Goal: Communication & Community: Answer question/provide support

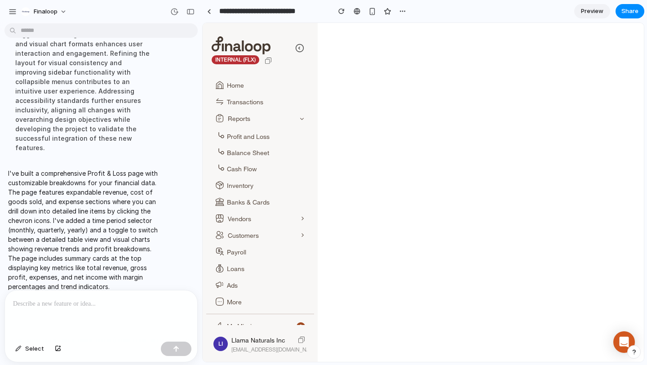
scroll to position [141, 0]
click at [436, 262] on div "INTERNAL (FLX) Home Transactions Reports Profit and Loss Balance Sheet Cash Flo…" at bounding box center [423, 192] width 441 height 339
click at [440, 183] on div "INTERNAL (FLX) Home Transactions Reports Profit and Loss Balance Sheet Cash Flo…" at bounding box center [423, 192] width 441 height 339
click at [599, 14] on span "Preview" at bounding box center [592, 11] width 22 height 9
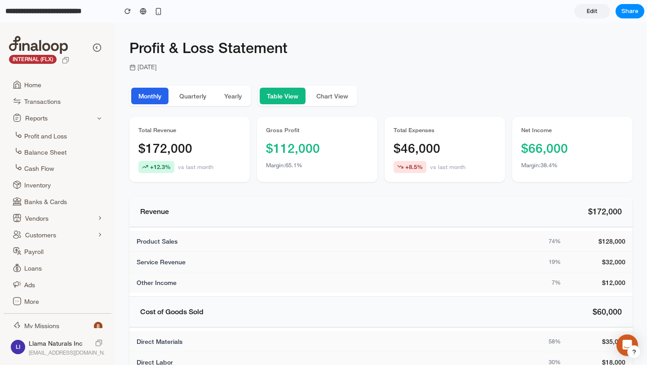
click at [426, 67] on p "June 2024" at bounding box center [380, 66] width 503 height 9
click at [164, 285] on span "Other Income" at bounding box center [157, 282] width 40 height 9
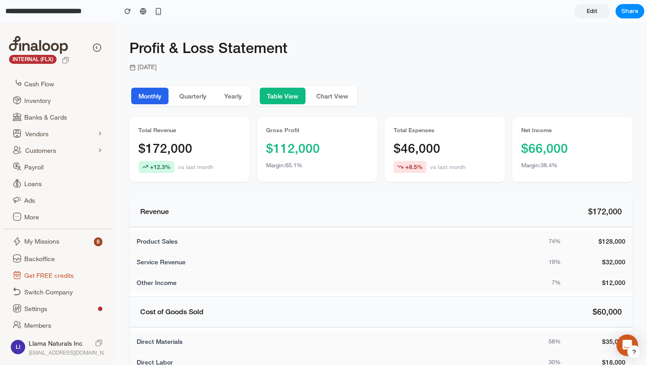
scroll to position [126, 0]
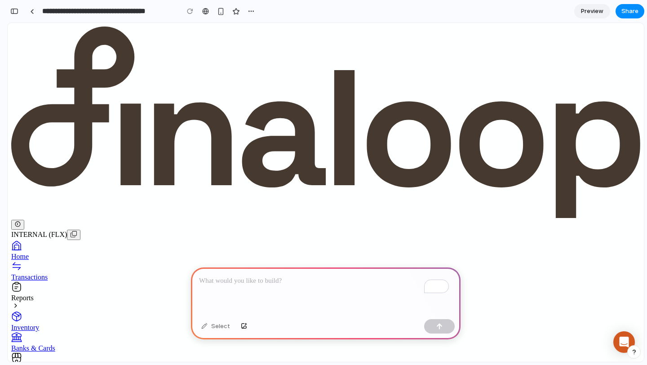
click at [590, 15] on link "Preview" at bounding box center [592, 11] width 36 height 14
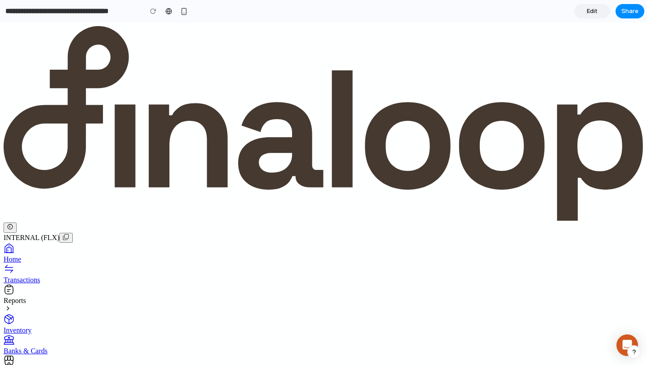
click at [590, 15] on link "Edit" at bounding box center [592, 11] width 36 height 14
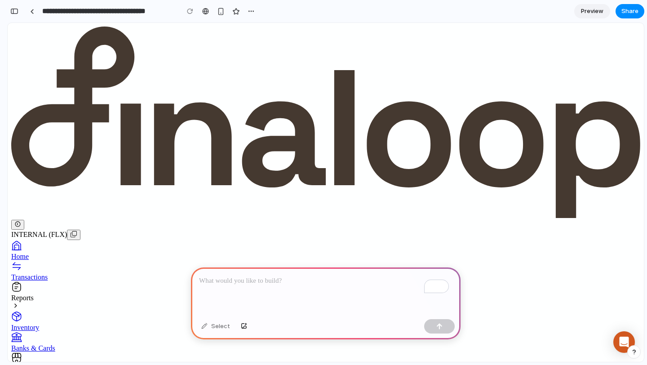
click at [590, 16] on link "Preview" at bounding box center [592, 11] width 36 height 14
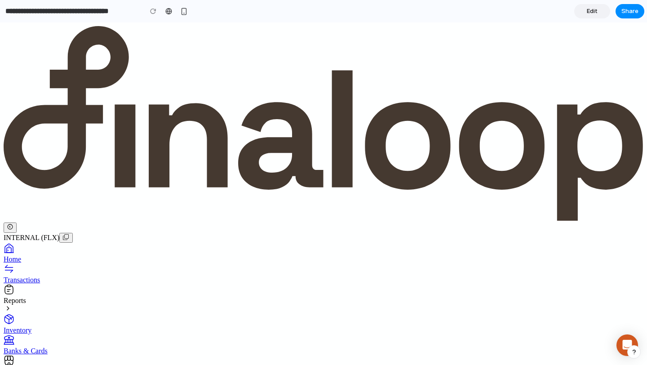
click at [591, 14] on span "Edit" at bounding box center [592, 11] width 11 height 9
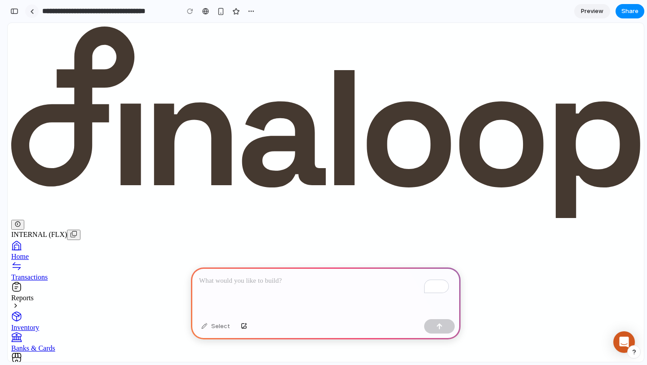
click at [27, 10] on link at bounding box center [31, 10] width 13 height 13
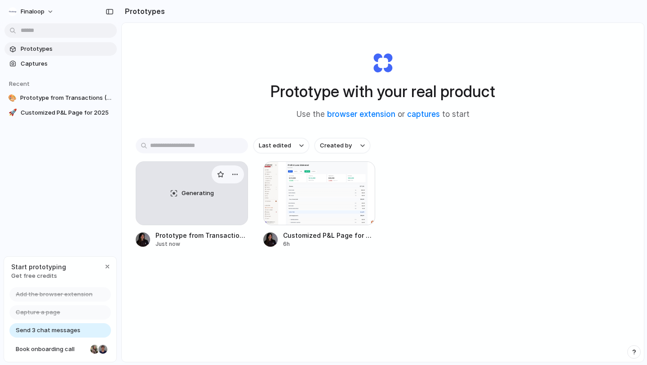
click at [191, 191] on span "Generating" at bounding box center [198, 193] width 32 height 9
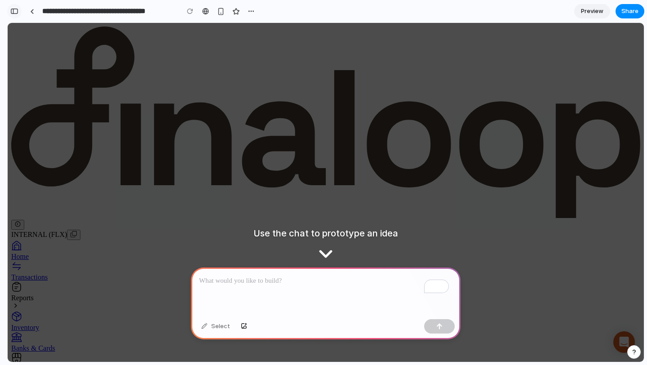
click at [13, 14] on button "button" at bounding box center [14, 11] width 14 height 14
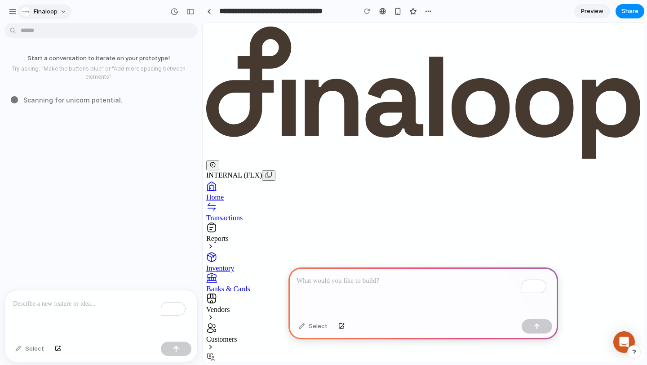
click at [47, 9] on span "finaloop" at bounding box center [46, 11] width 24 height 9
click at [9, 13] on div "Settings Invite members Change theme Sign out" at bounding box center [323, 182] width 647 height 365
click at [46, 15] on span "finaloop" at bounding box center [46, 11] width 24 height 9
click at [47, 34] on span "Settings" at bounding box center [46, 31] width 25 height 9
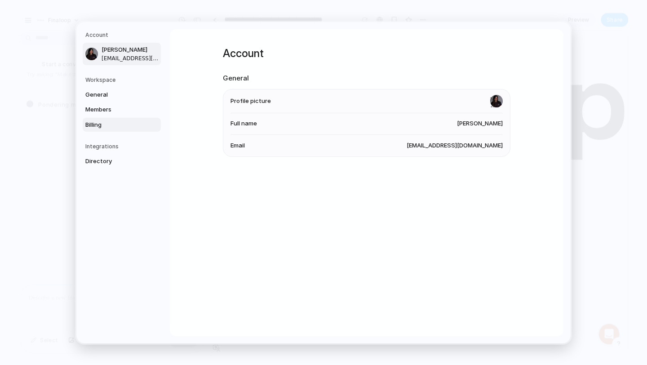
click at [99, 122] on span "Billing" at bounding box center [114, 124] width 58 height 9
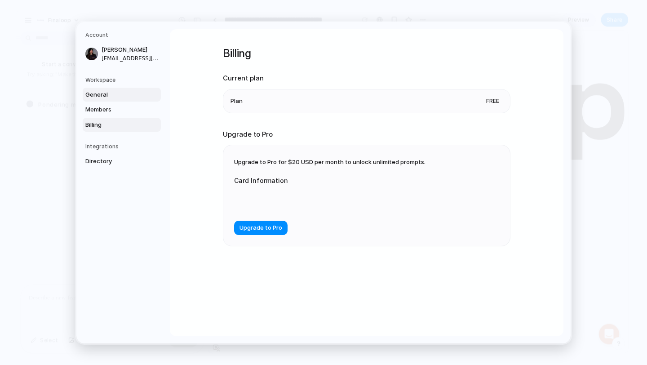
click at [102, 91] on span "General" at bounding box center [114, 94] width 58 height 9
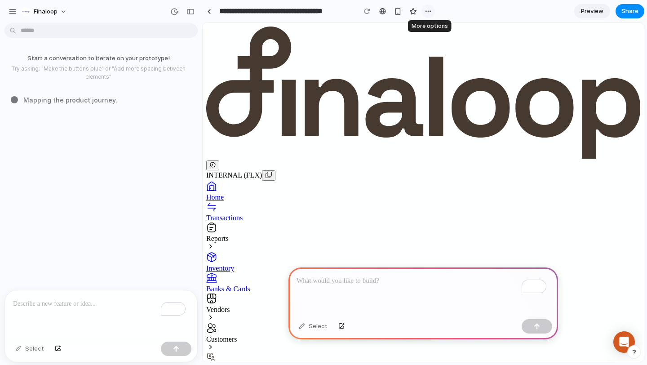
click at [430, 11] on div "button" at bounding box center [428, 11] width 7 height 7
click at [438, 46] on span "Delete" at bounding box center [446, 45] width 19 height 9
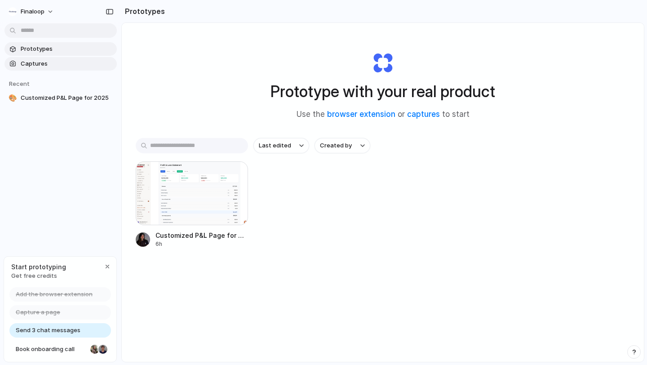
click at [42, 63] on span "Captures" at bounding box center [67, 63] width 93 height 9
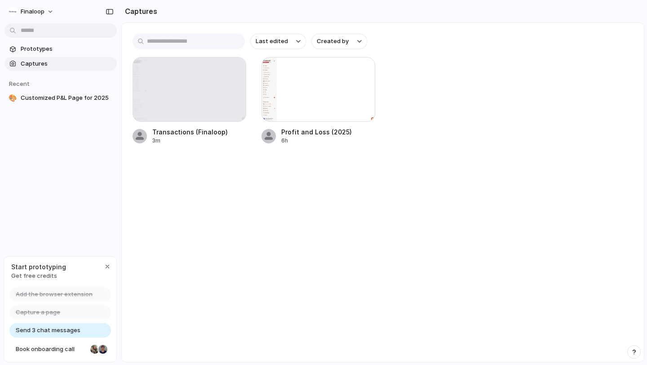
click at [223, 45] on input "text" at bounding box center [189, 41] width 112 height 15
click at [236, 69] on div "button" at bounding box center [233, 70] width 7 height 7
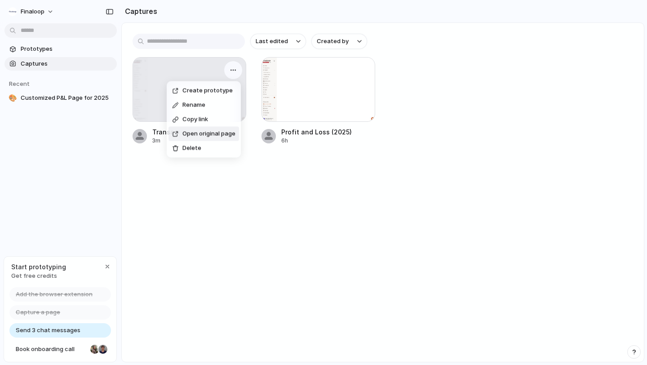
click at [217, 133] on span "Open original page" at bounding box center [208, 133] width 53 height 9
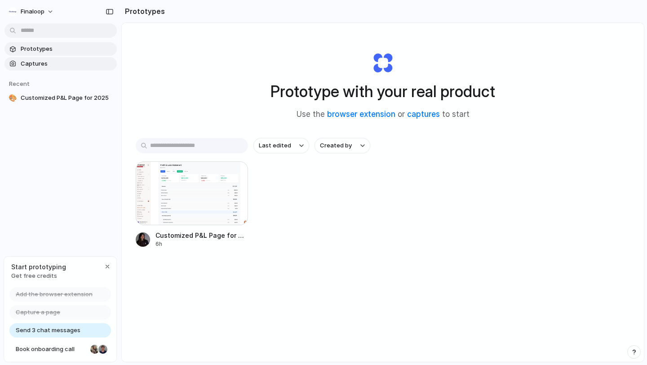
click at [34, 64] on span "Captures" at bounding box center [67, 63] width 93 height 9
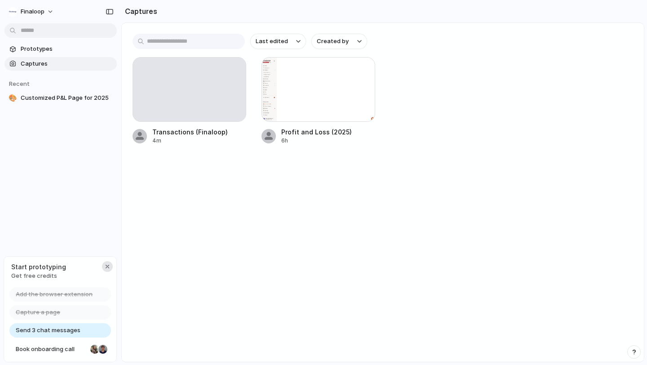
click at [108, 263] on div "button" at bounding box center [107, 266] width 7 height 7
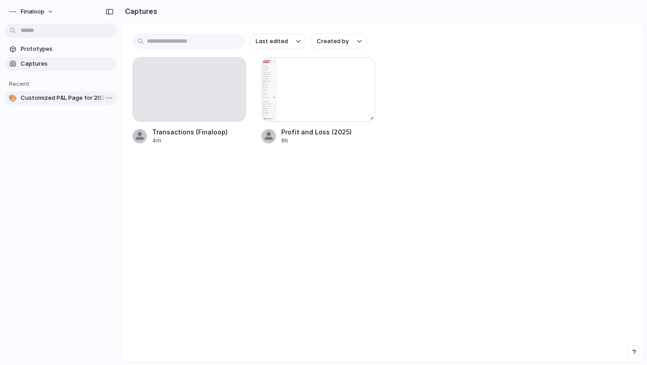
click at [39, 94] on span "Customized P&L Page for 2025" at bounding box center [67, 97] width 93 height 9
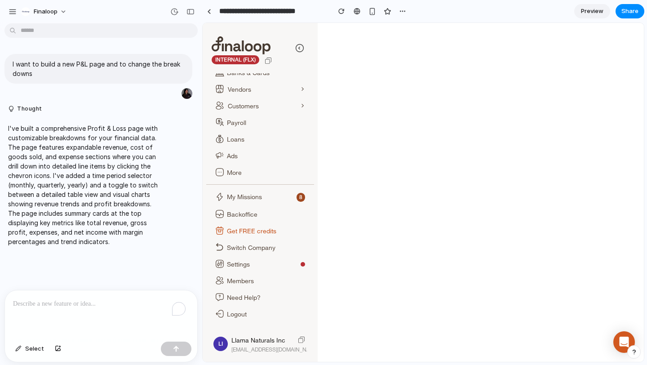
scroll to position [130, 0]
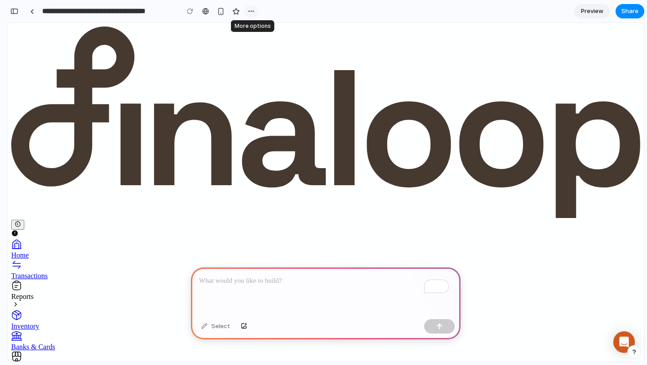
click at [251, 11] on div "button" at bounding box center [251, 11] width 7 height 7
click at [271, 45] on span "Delete" at bounding box center [269, 45] width 19 height 9
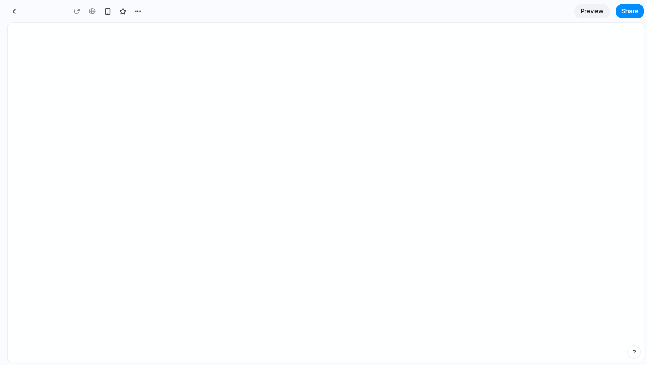
type input "**********"
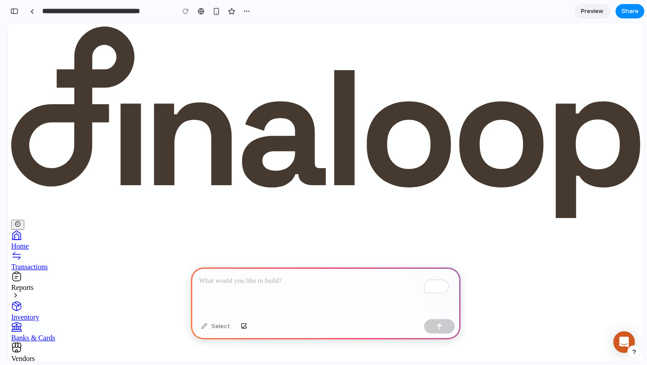
scroll to position [34, 0]
click at [245, 14] on div "button" at bounding box center [246, 11] width 7 height 7
click at [257, 45] on span "Delete" at bounding box center [265, 45] width 19 height 9
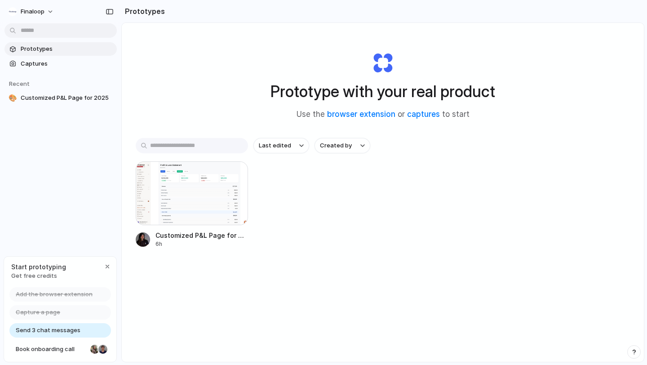
click at [275, 174] on div "Customized P&L Page for 2025 6h" at bounding box center [383, 204] width 494 height 87
click at [43, 60] on span "Captures" at bounding box center [67, 63] width 93 height 9
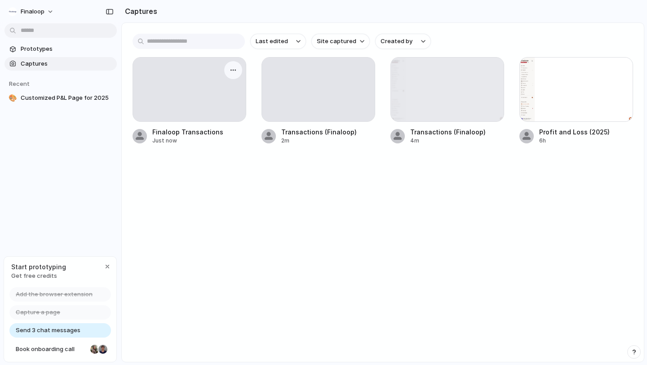
click at [184, 86] on div at bounding box center [189, 90] width 113 height 64
click at [28, 53] on link "Prototypes" at bounding box center [60, 48] width 112 height 13
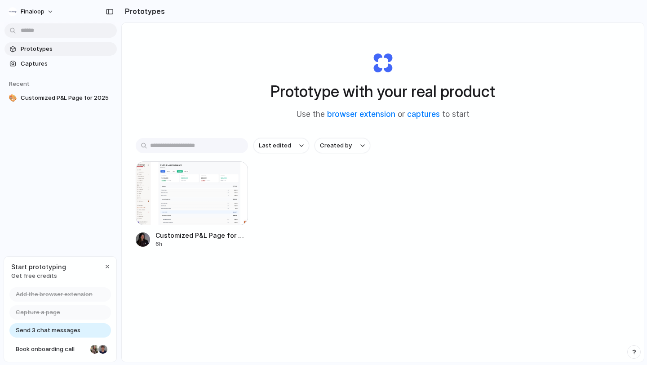
click at [34, 224] on div "finaloop Prototypes Captures Recent 🎨 Customized P&L Page for 2025 Start protot…" at bounding box center [60, 182] width 121 height 365
click at [46, 98] on span "Customized P&L Page for 2025" at bounding box center [67, 97] width 93 height 9
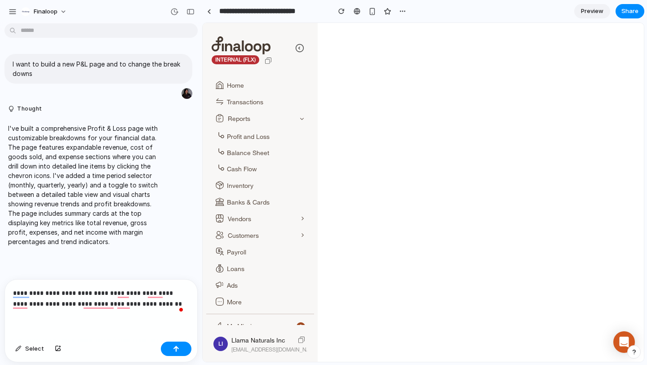
click at [572, 352] on div "INTERNAL (FLX) Home Transactions Reports Profit and Loss Balance Sheet Cash Flo…" at bounding box center [423, 192] width 441 height 339
click at [130, 319] on div "**********" at bounding box center [101, 308] width 192 height 58
click at [131, 308] on div "**********" at bounding box center [101, 308] width 192 height 58
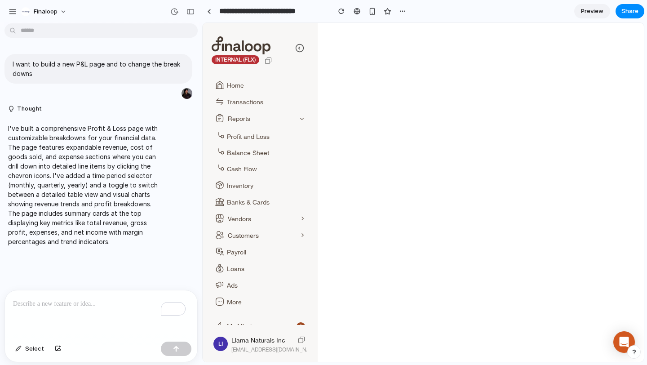
click at [629, 352] on button "button" at bounding box center [633, 351] width 13 height 13
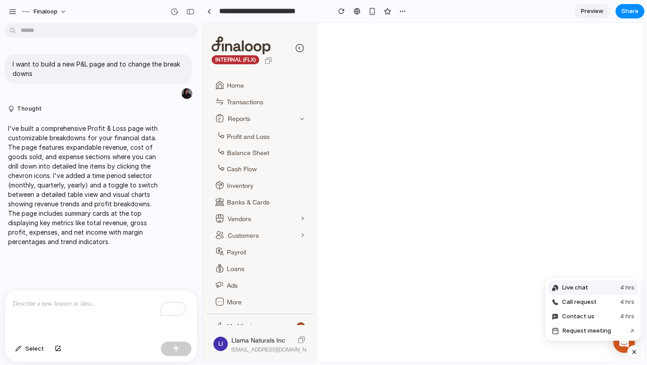
click at [582, 289] on span "Live chat" at bounding box center [575, 287] width 26 height 9
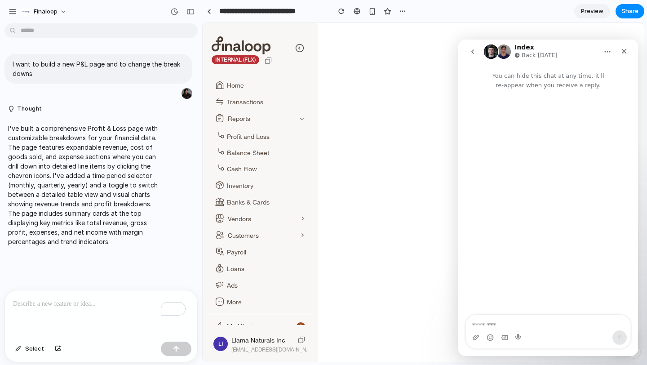
click at [476, 319] on textarea "Message…" at bounding box center [548, 322] width 164 height 15
type textarea "*"
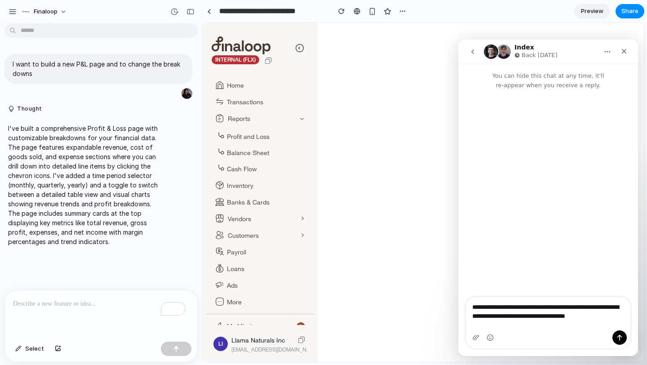
type textarea "**********"
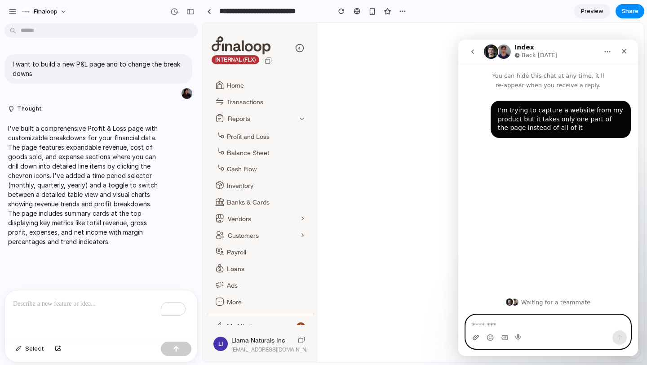
click at [473, 338] on icon "Upload attachment" at bounding box center [476, 337] width 6 height 5
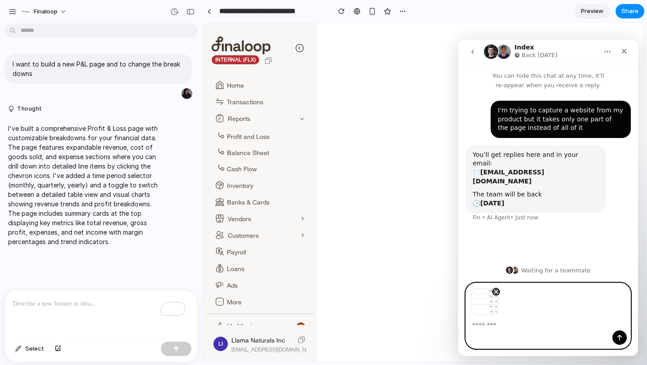
click at [496, 291] on icon "Remove image 1" at bounding box center [495, 291] width 7 height 7
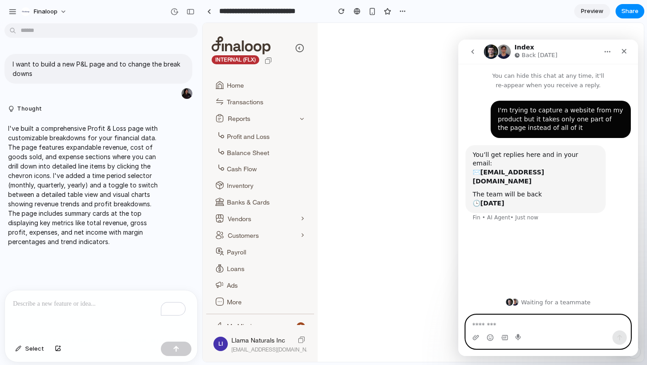
click at [475, 341] on div "Intercom messenger" at bounding box center [475, 337] width 7 height 14
click at [475, 339] on icon "Upload attachment" at bounding box center [476, 337] width 6 height 5
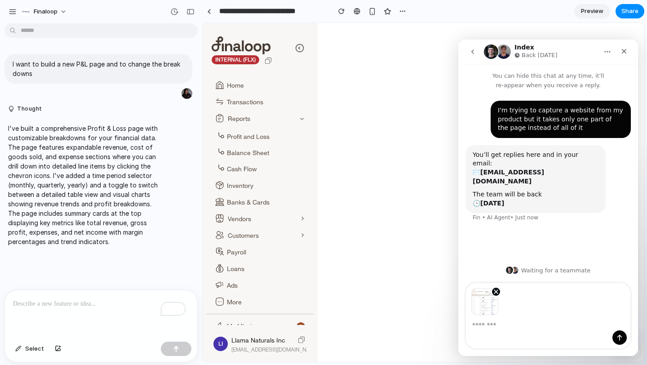
click at [481, 305] on img "Image previews" at bounding box center [484, 301] width 27 height 27
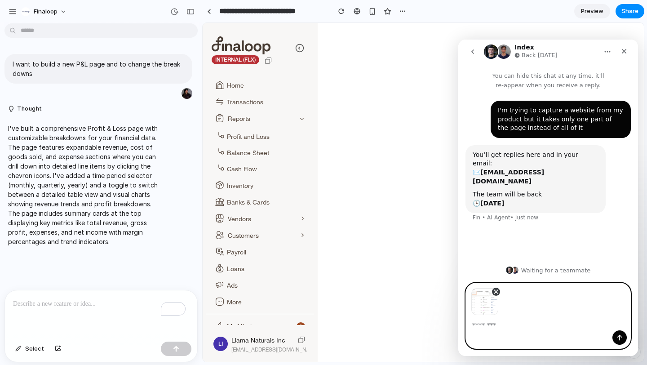
click at [495, 291] on icon "Remove image 1" at bounding box center [495, 291] width 7 height 7
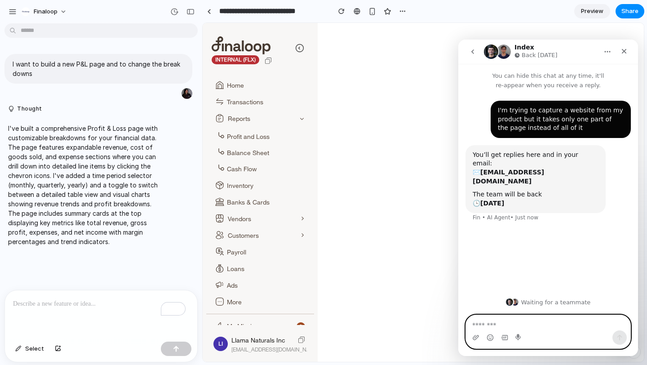
click at [490, 323] on textarea "Message…" at bounding box center [548, 322] width 164 height 15
type textarea "*"
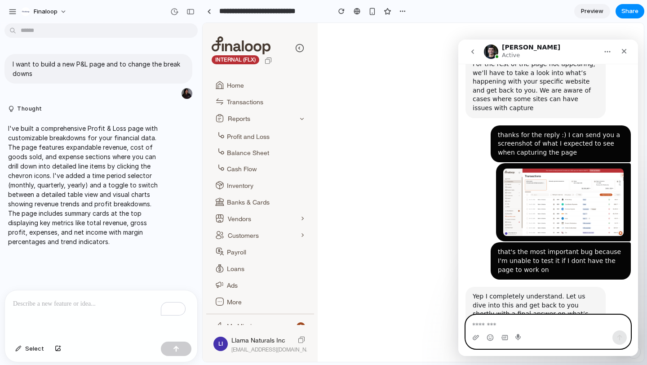
scroll to position [644, 0]
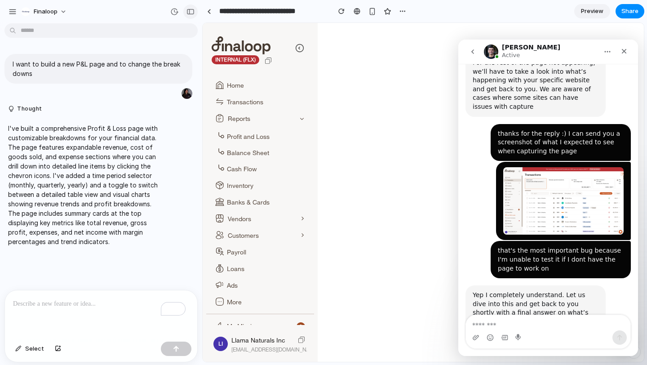
click at [189, 10] on div "button" at bounding box center [190, 12] width 8 height 6
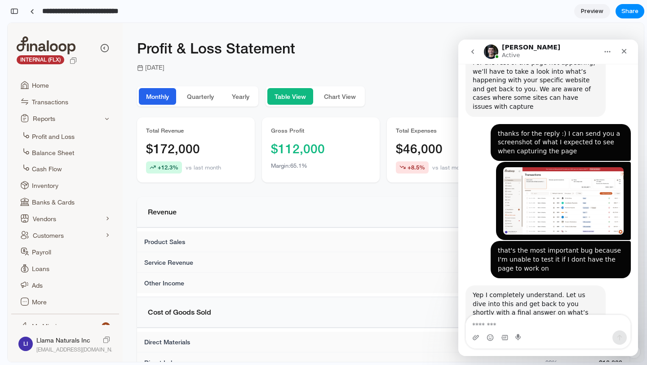
click at [75, 14] on input "**********" at bounding box center [95, 11] width 110 height 16
click at [28, 10] on link at bounding box center [31, 10] width 13 height 13
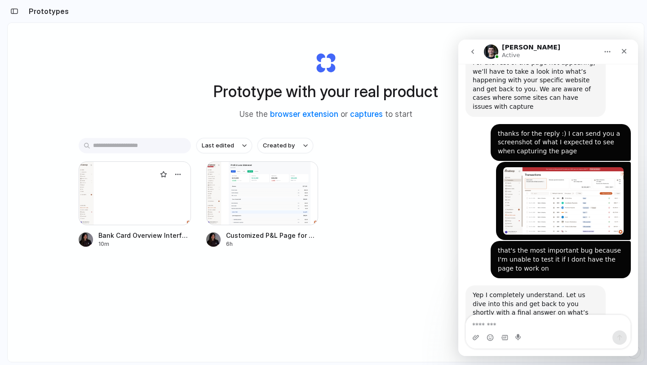
click at [150, 200] on div at bounding box center [135, 193] width 112 height 64
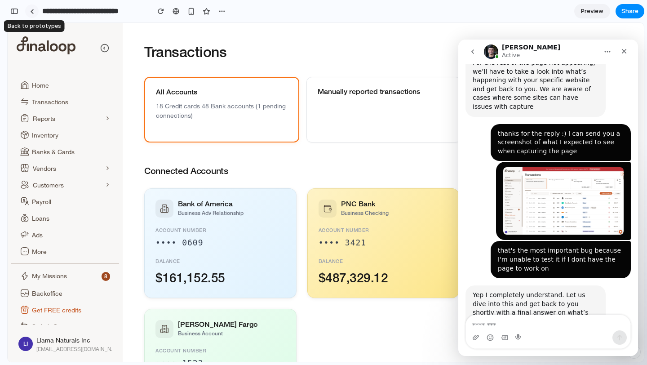
click at [31, 14] on link at bounding box center [31, 10] width 13 height 13
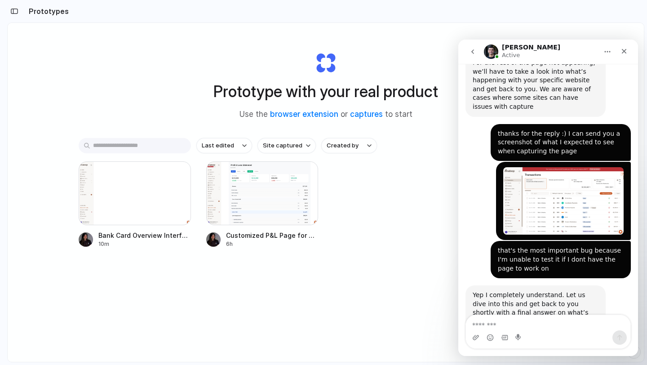
click at [18, 14] on button "button" at bounding box center [14, 11] width 14 height 14
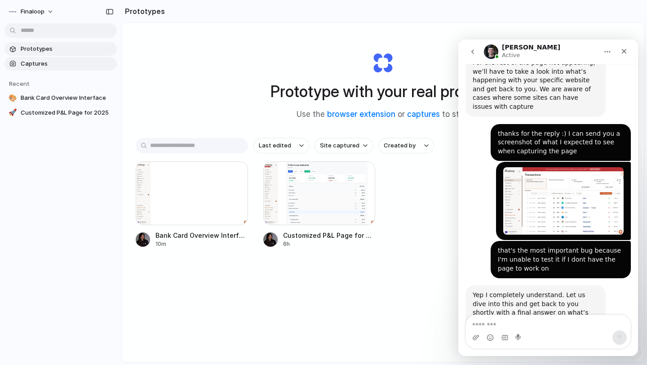
drag, startPoint x: 37, startPoint y: 74, endPoint x: 36, endPoint y: 67, distance: 6.4
click at [37, 74] on section "Recent 🎨 Bank Card Overview Interface 🚀 Customized P&L Page for 2025" at bounding box center [60, 95] width 121 height 49
click at [34, 56] on section "Prototypes Captures" at bounding box center [60, 55] width 121 height 30
click at [33, 62] on span "Captures" at bounding box center [67, 63] width 93 height 9
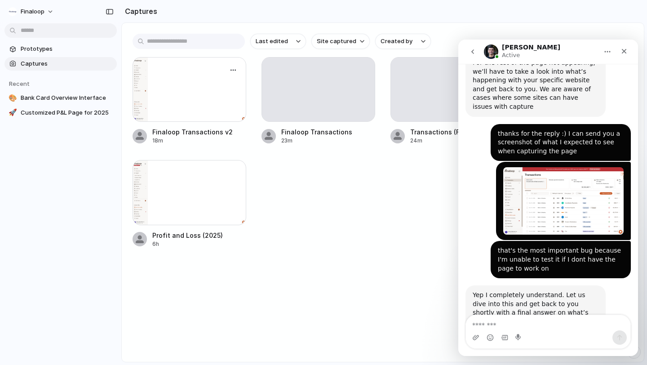
click at [215, 111] on div at bounding box center [190, 89] width 114 height 65
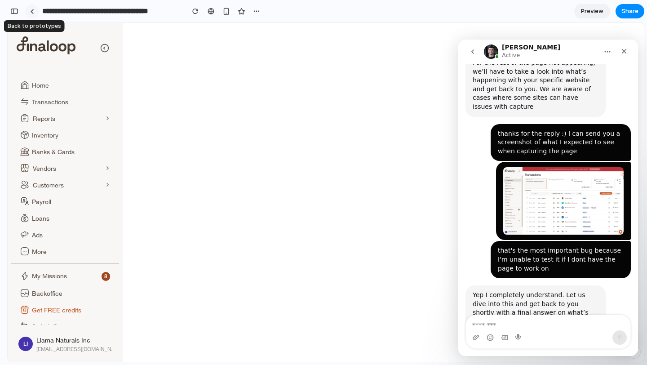
click at [33, 9] on div at bounding box center [32, 11] width 4 height 5
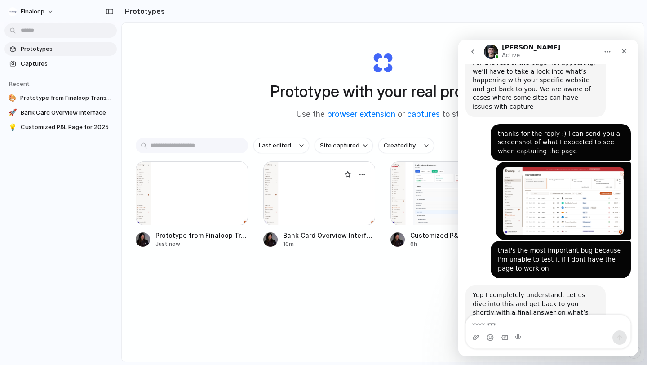
click at [310, 204] on div at bounding box center [319, 193] width 112 height 64
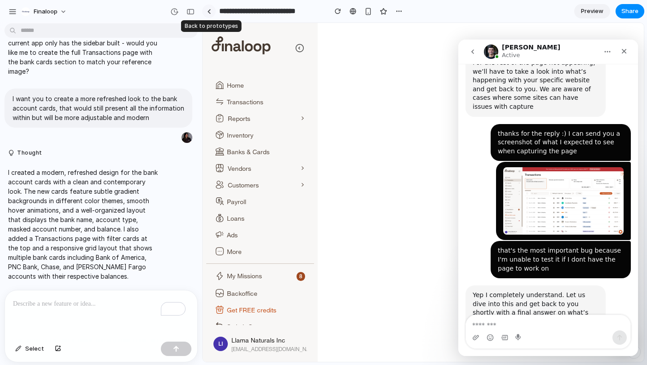
click at [212, 13] on link at bounding box center [208, 10] width 13 height 13
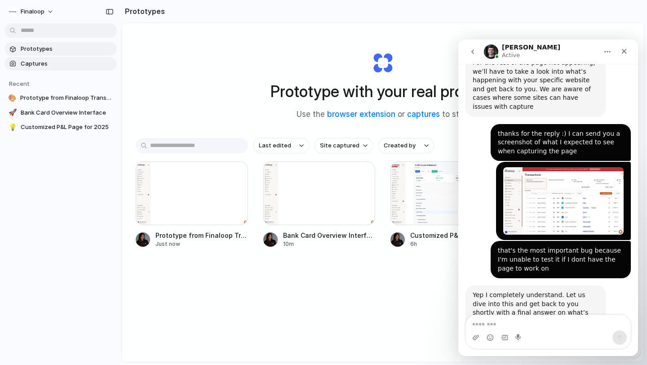
click at [31, 61] on span "Captures" at bounding box center [67, 63] width 93 height 9
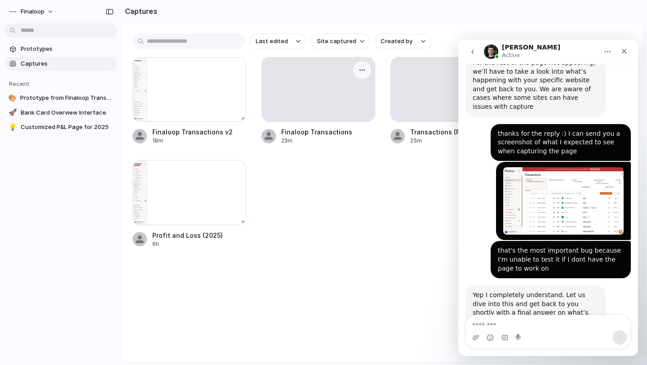
click at [299, 108] on div at bounding box center [318, 90] width 113 height 64
click at [360, 71] on div "button" at bounding box center [362, 70] width 7 height 7
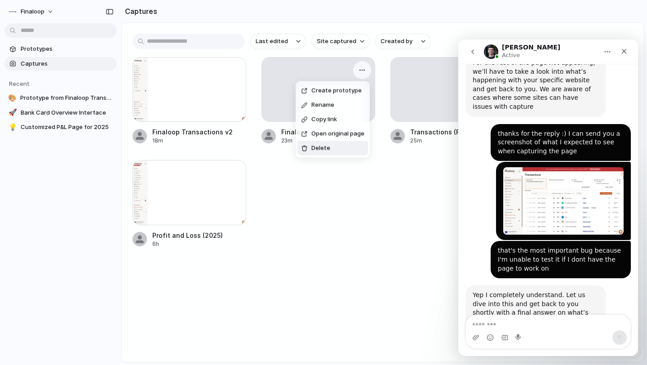
click at [333, 149] on li "Delete" at bounding box center [332, 148] width 71 height 14
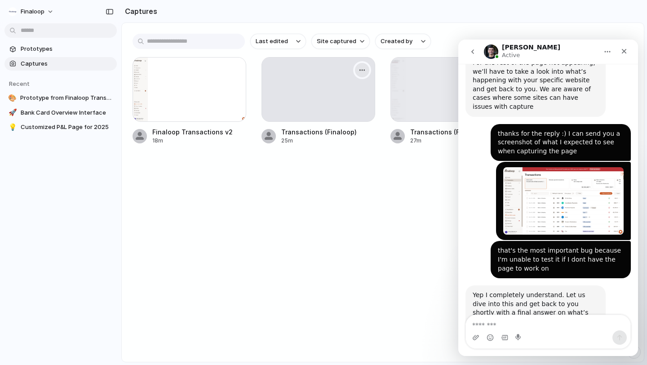
click at [368, 69] on button "button" at bounding box center [362, 70] width 14 height 14
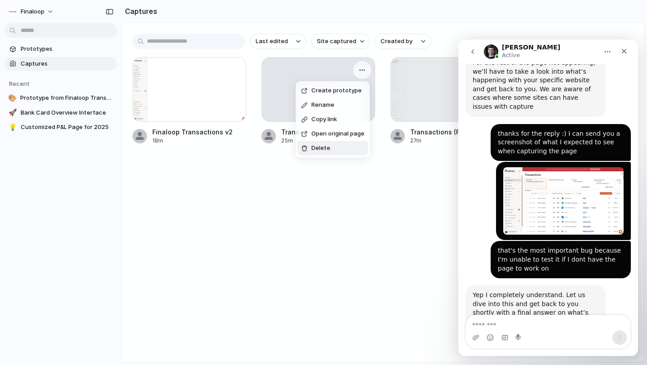
click at [347, 154] on li "Delete" at bounding box center [332, 148] width 71 height 14
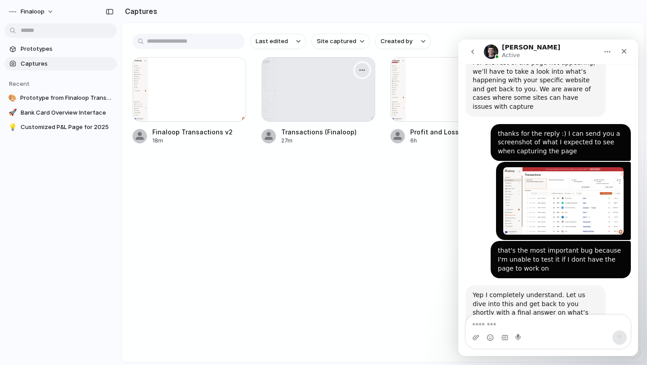
click at [362, 70] on div "button" at bounding box center [362, 70] width 7 height 7
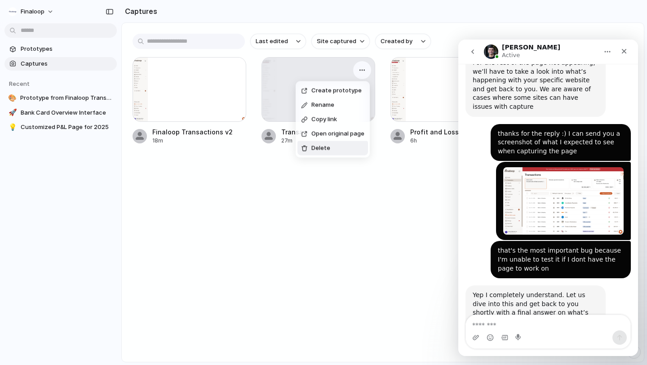
click at [319, 152] on li "Delete" at bounding box center [332, 148] width 71 height 14
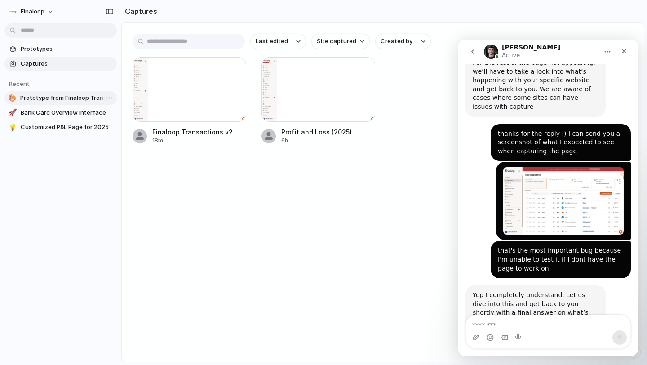
click at [34, 103] on link "🎨 Prototype from Finaloop Transactions v2" at bounding box center [60, 97] width 112 height 13
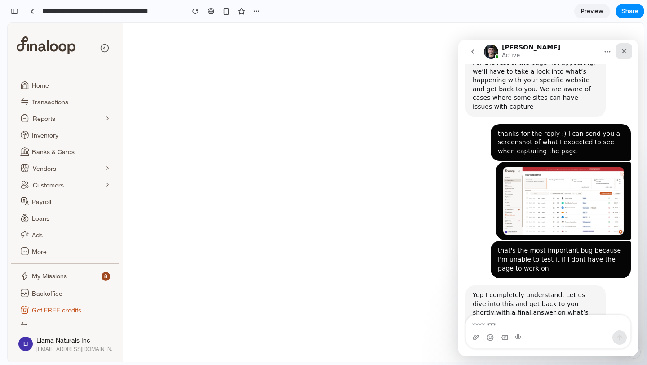
click at [622, 54] on icon "Close" at bounding box center [624, 51] width 7 height 7
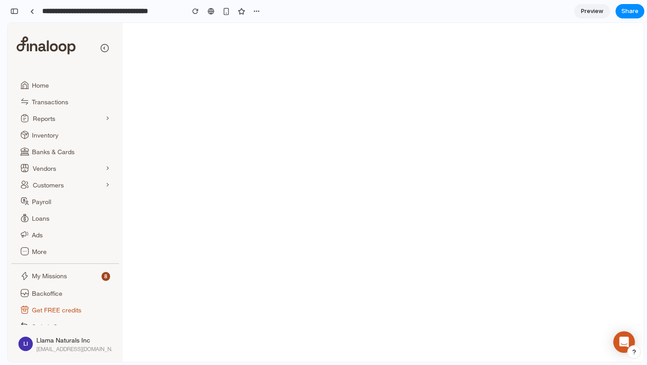
scroll to position [644, 0]
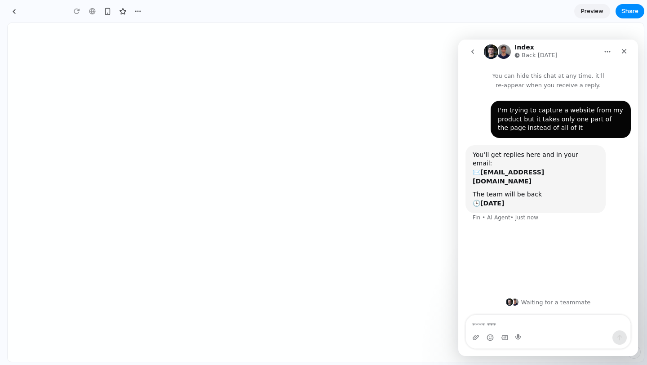
type input "**********"
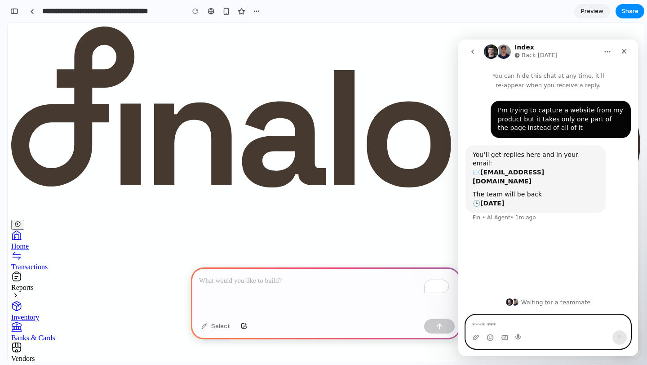
click at [531, 329] on textarea "Message…" at bounding box center [548, 322] width 164 height 15
click at [285, 301] on div "To enrich screen reader interactions, please activate Accessibility in Grammarl…" at bounding box center [326, 291] width 270 height 48
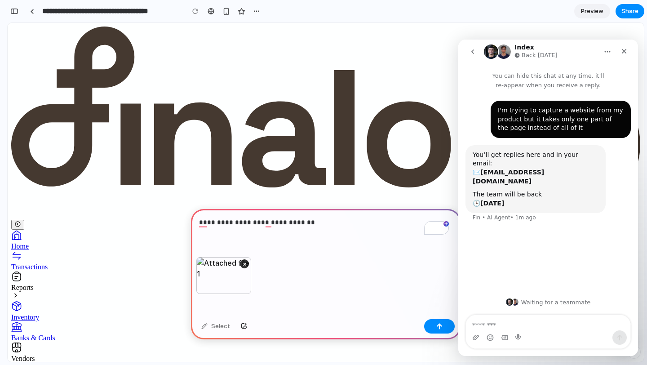
click at [355, 242] on div "**********" at bounding box center [326, 233] width 270 height 48
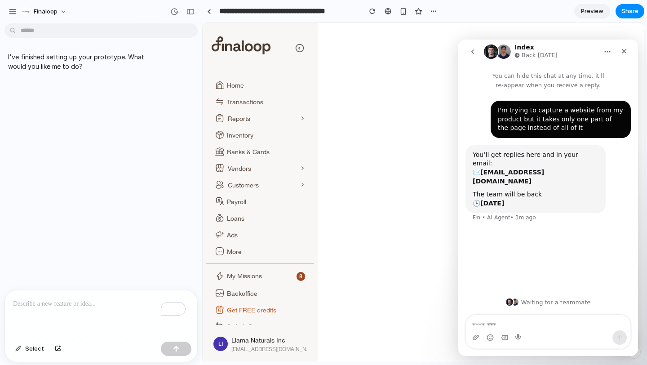
click at [108, 310] on div "To enrich screen reader interactions, please activate Accessibility in Grammarl…" at bounding box center [101, 314] width 192 height 48
click at [167, 346] on button "button" at bounding box center [176, 349] width 31 height 14
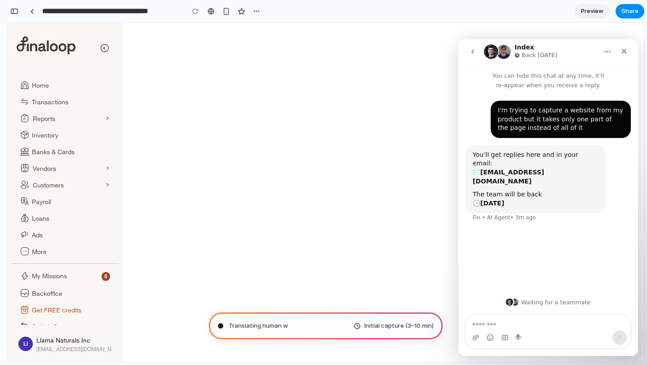
type input "**********"
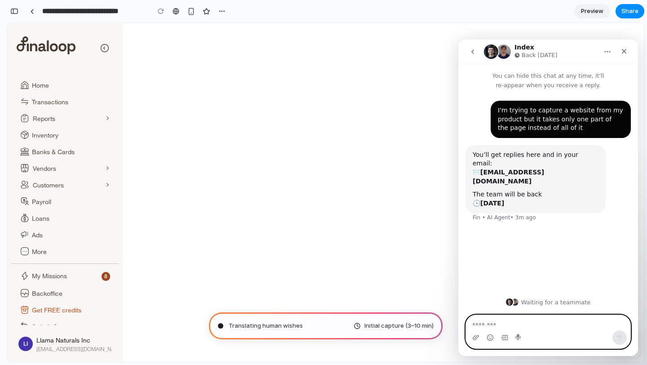
click at [544, 325] on textarea "Message…" at bounding box center [548, 322] width 164 height 15
type textarea "*"
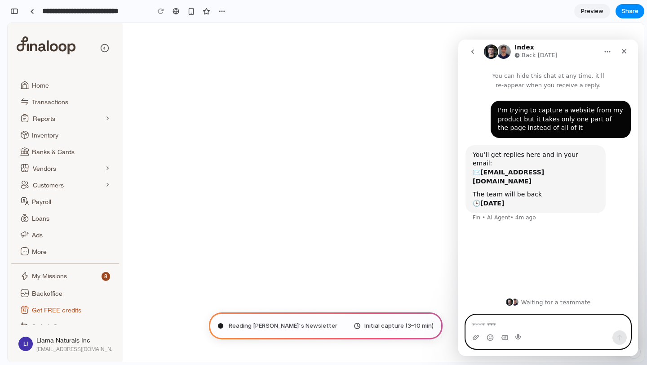
scroll to position [391, 0]
type textarea "*"
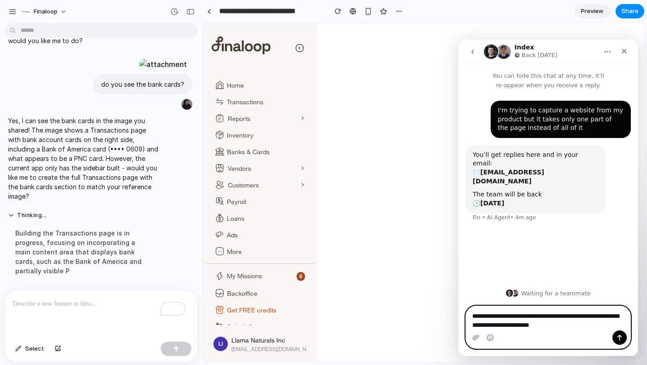
scroll to position [0, 0]
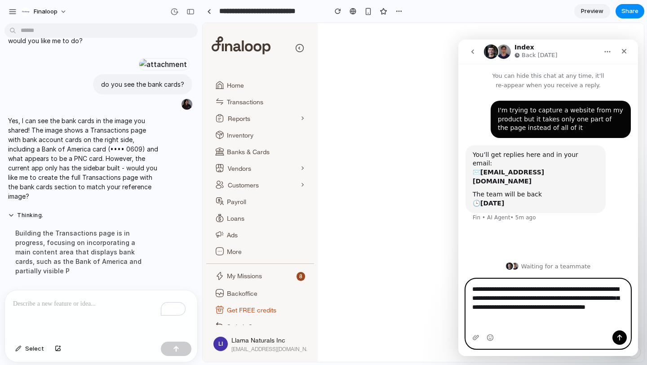
type textarea "**********"
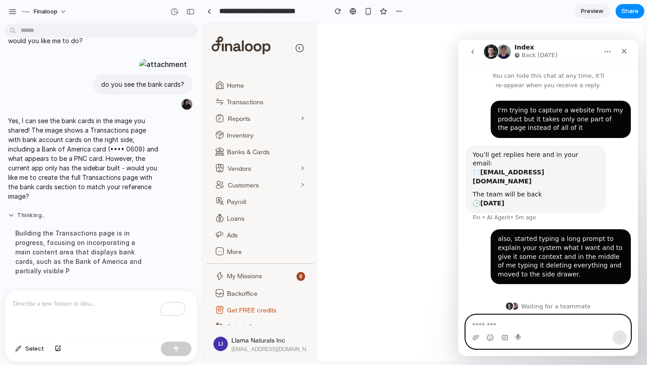
scroll to position [52, 0]
click at [58, 307] on div "To enrich screen reader interactions, please activate Accessibility in Grammarl…" at bounding box center [101, 314] width 192 height 48
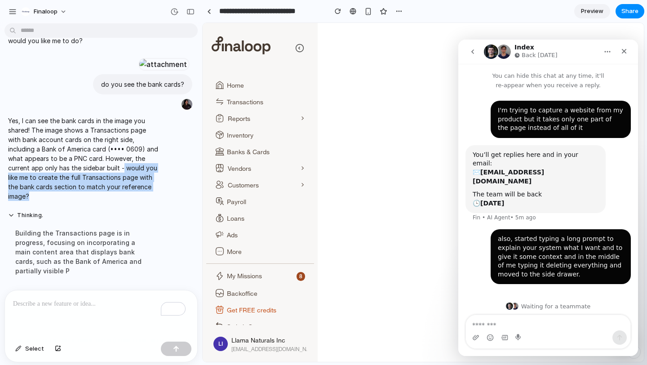
drag, startPoint x: 70, startPoint y: 192, endPoint x: 135, endPoint y: 167, distance: 69.4
click at [135, 167] on p "Yes, I can see the bank cards in the image you shared! The image shows a Transa…" at bounding box center [83, 158] width 150 height 85
copy p "would you like me to create the full Transactions page with the bank cards sect…"
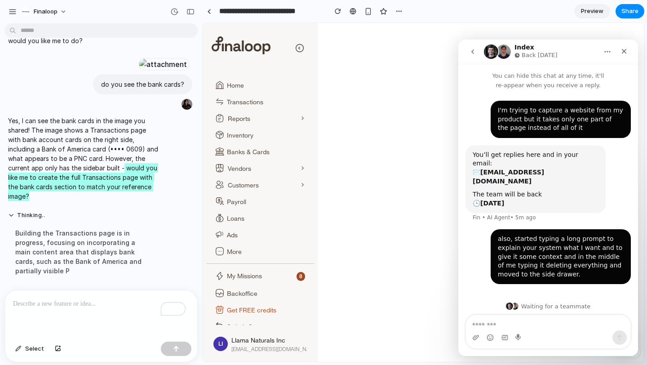
click at [532, 333] on div "Intercom messenger" at bounding box center [548, 337] width 164 height 14
click at [528, 327] on textarea "Message…" at bounding box center [548, 322] width 164 height 15
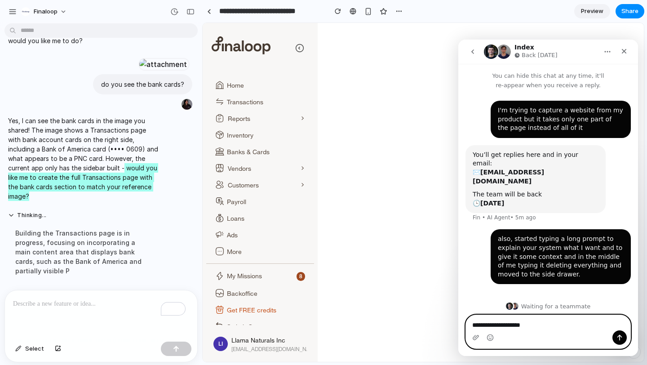
paste textarea "**********"
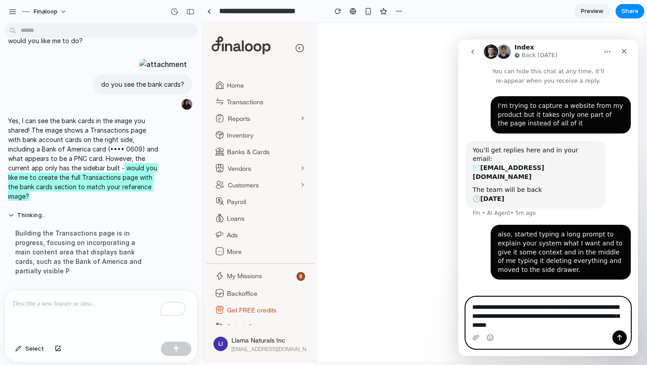
scroll to position [13, 0]
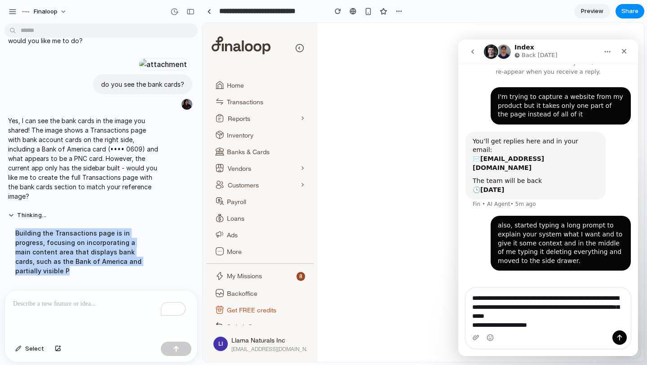
drag, startPoint x: 15, startPoint y: 229, endPoint x: 40, endPoint y: 270, distance: 48.4
click at [40, 270] on div "Building the Transactions page is in progress, focusing on incorporating a main…" at bounding box center [83, 252] width 150 height 58
copy div "Building the Transactions page is in progress, focusing on incorporating a main…"
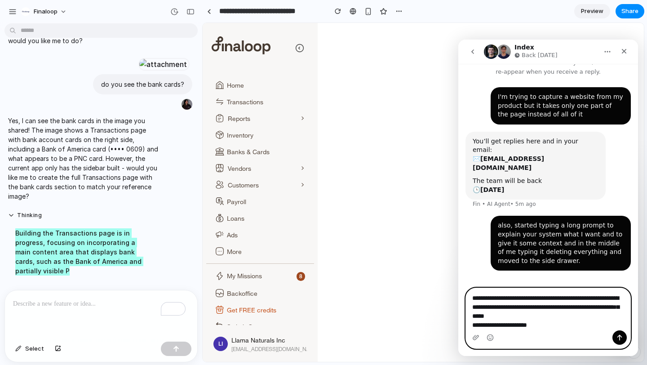
click at [544, 326] on textarea "**********" at bounding box center [548, 309] width 164 height 42
paste textarea "**********"
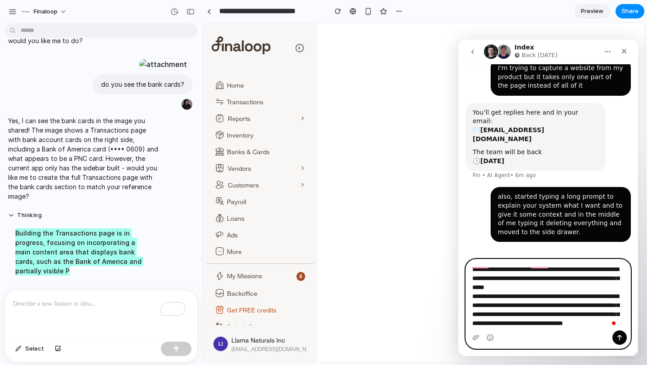
scroll to position [14, 0]
type textarea "**********"
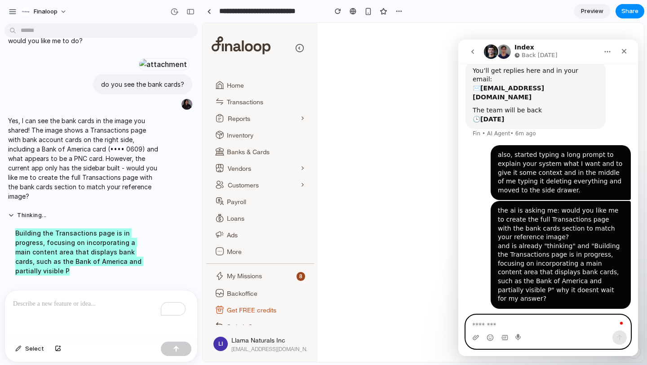
scroll to position [86, 0]
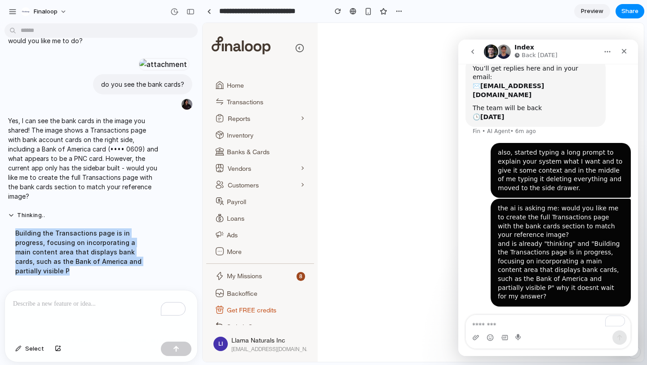
click at [55, 227] on div "Building the Transactions page is in progress, focusing on incorporating a main…" at bounding box center [83, 252] width 150 height 58
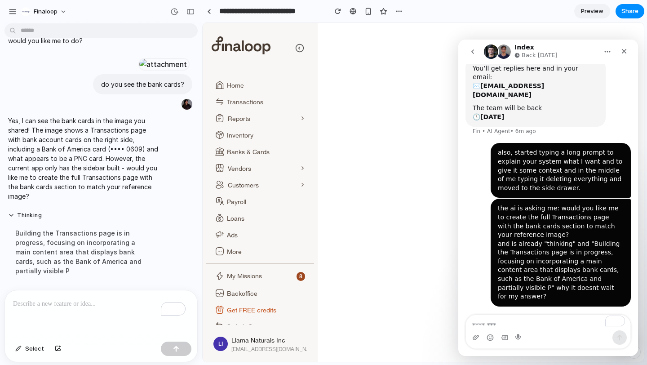
click at [44, 302] on p "To enrich screen reader interactions, please activate Accessibility in Grammarl…" at bounding box center [99, 303] width 173 height 11
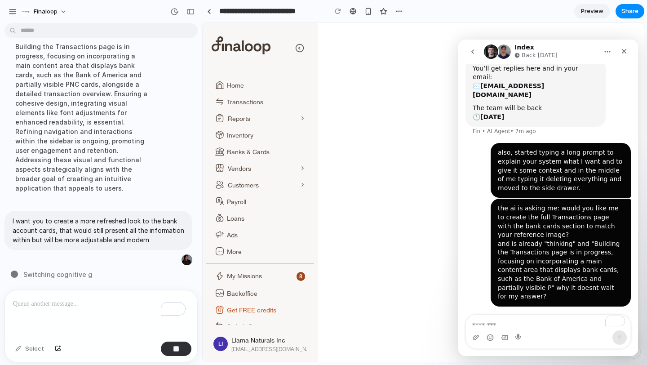
scroll to position [238, 0]
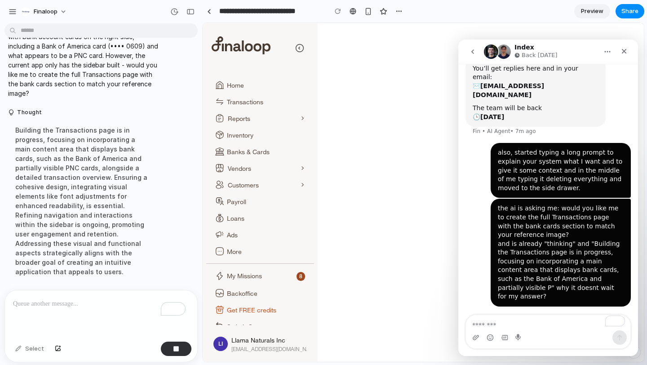
click at [59, 304] on p "To enrich screen reader interactions, please activate Accessibility in Grammarl…" at bounding box center [99, 303] width 173 height 11
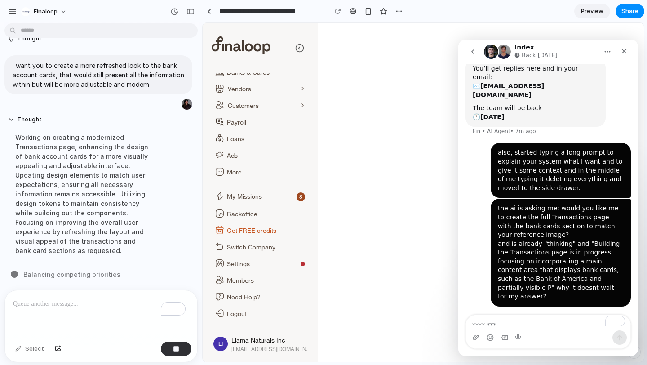
scroll to position [0, 0]
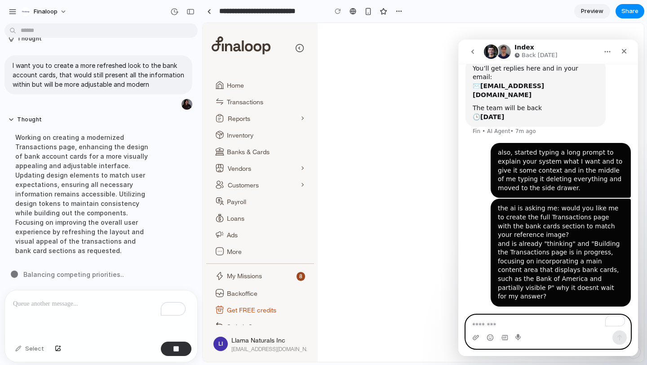
click at [505, 325] on textarea "To enrich screen reader interactions, please activate Accessibility in Grammarl…" at bounding box center [548, 322] width 164 height 15
click at [629, 46] on div "Close" at bounding box center [624, 51] width 16 height 16
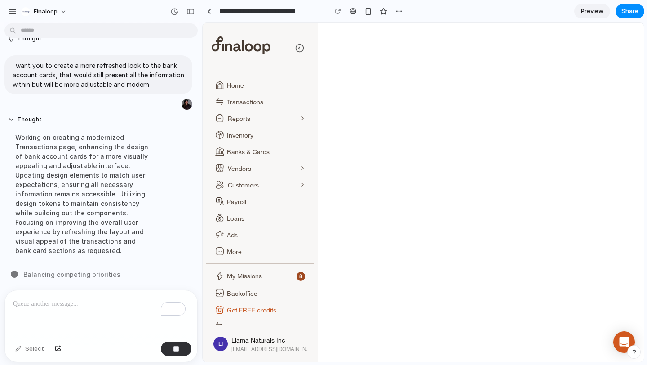
scroll to position [86, 0]
click at [632, 354] on button "button" at bounding box center [633, 351] width 13 height 13
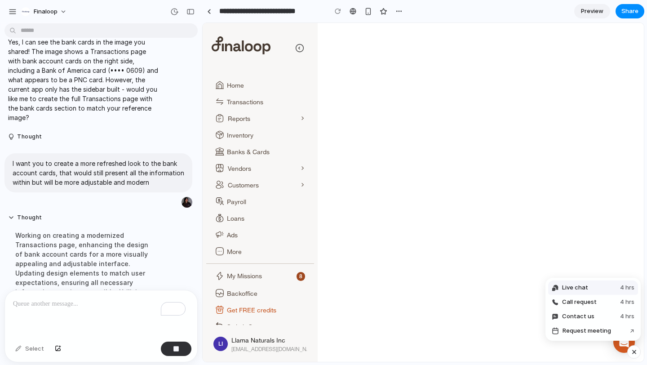
click at [572, 286] on span "Live chat" at bounding box center [575, 287] width 26 height 9
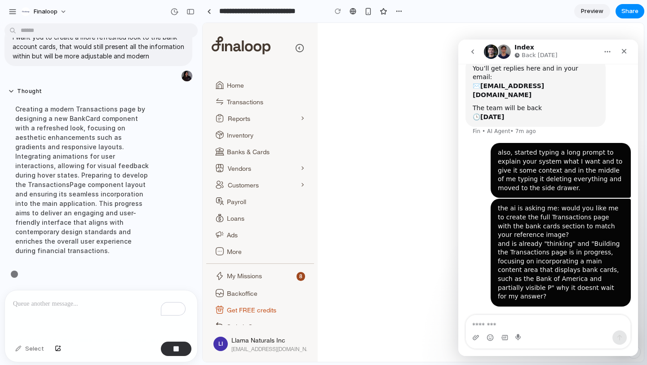
scroll to position [257, 0]
click at [567, 315] on textarea "Message…" at bounding box center [548, 322] width 164 height 15
type textarea "*"
type textarea "**********"
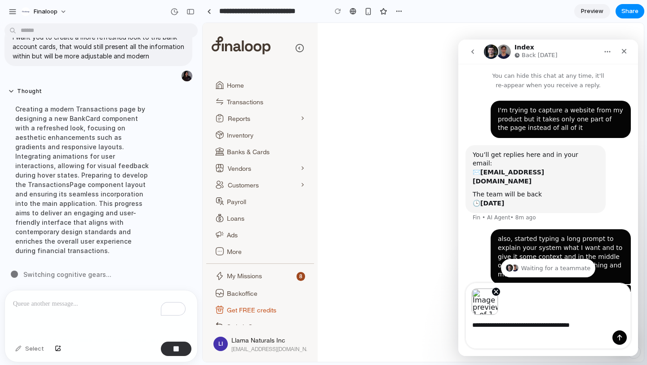
scroll to position [118, 0]
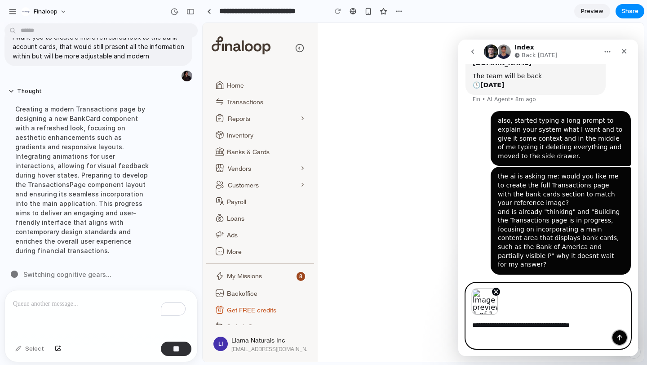
click at [620, 339] on icon "Send a message…" at bounding box center [619, 338] width 5 height 6
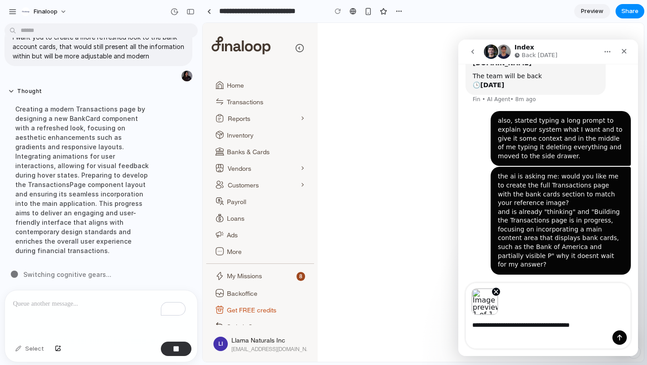
scroll to position [202, 0]
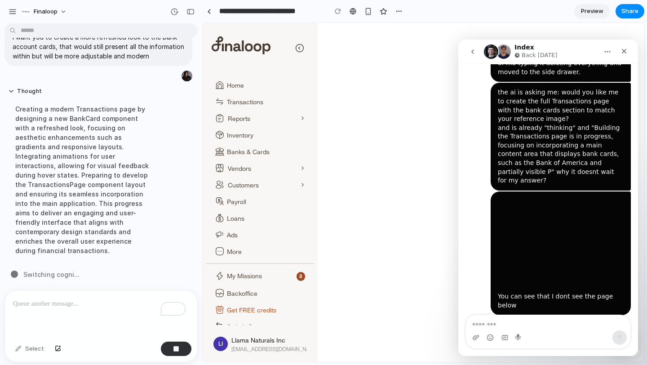
click at [546, 209] on img "user says…" at bounding box center [558, 242] width 120 height 91
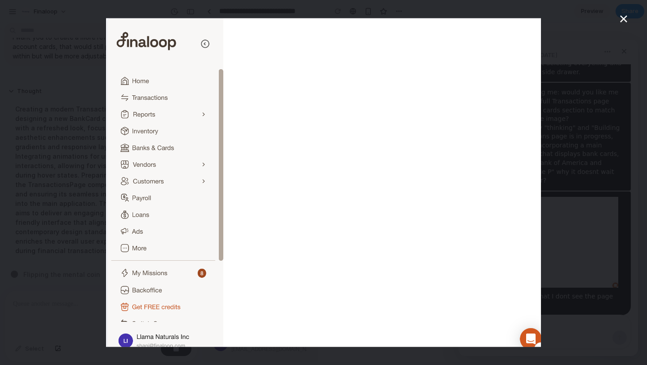
click at [595, 167] on div "Intercom messenger" at bounding box center [323, 182] width 647 height 365
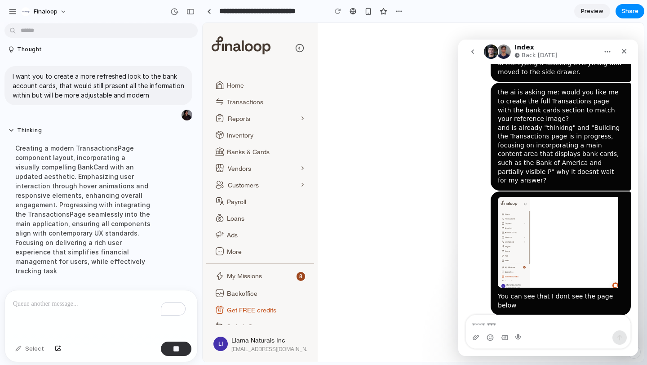
scroll to position [247, 0]
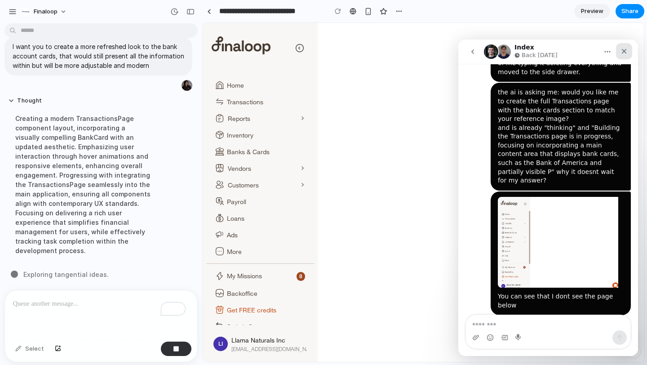
click at [627, 49] on icon "Close" at bounding box center [624, 51] width 7 height 7
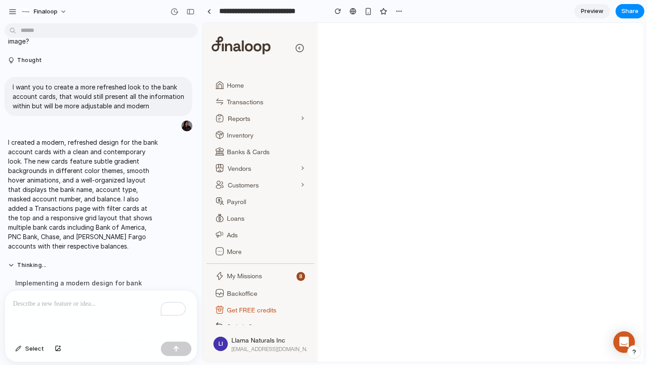
scroll to position [294, 0]
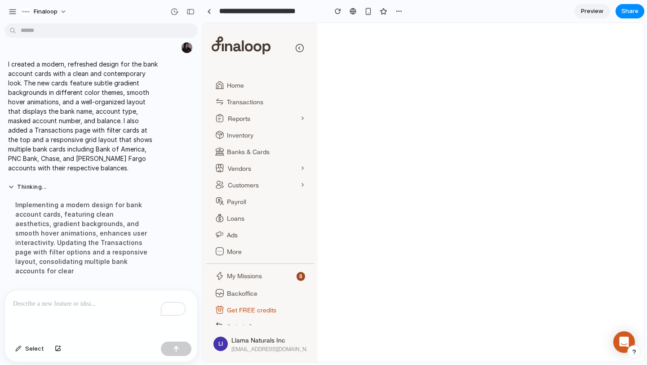
click at [635, 355] on div "button" at bounding box center [634, 352] width 6 height 6
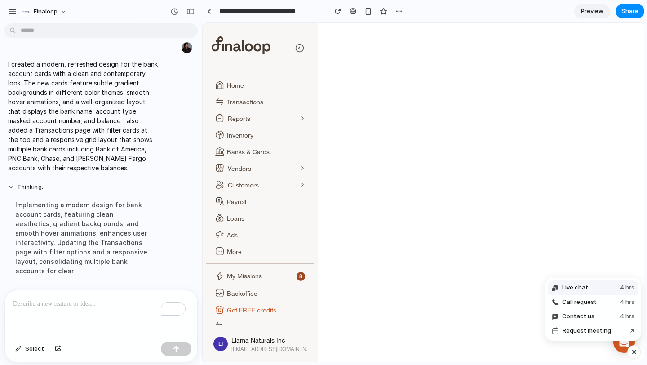
click at [579, 286] on span "Live chat" at bounding box center [575, 287] width 26 height 9
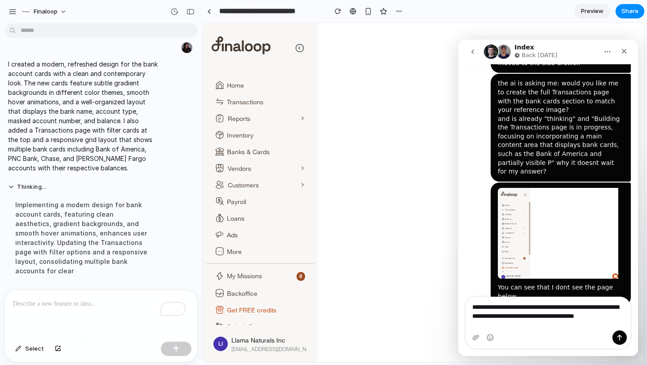
scroll to position [220, 0]
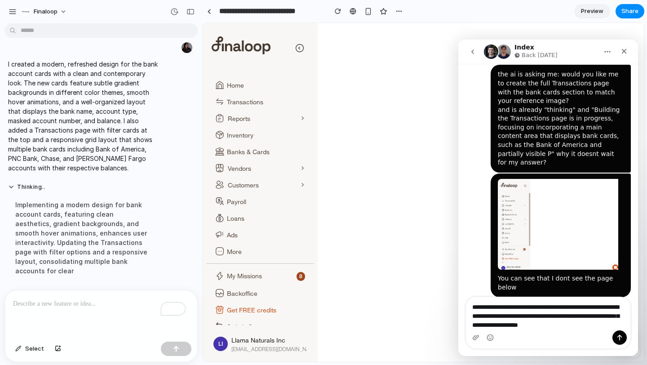
type textarea "**********"
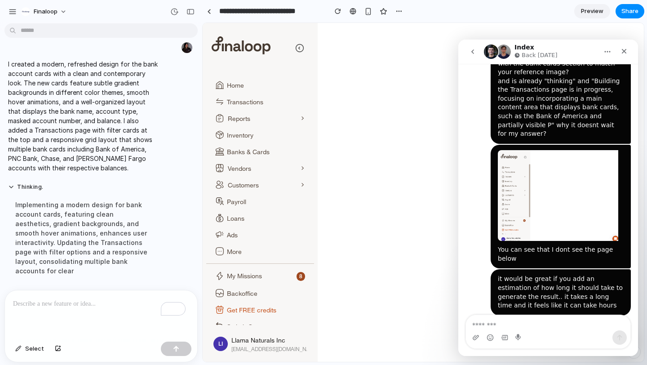
scroll to position [294, 0]
click at [54, 311] on div "To enrich screen reader interactions, please activate Accessibility in Grammarl…" at bounding box center [101, 314] width 192 height 48
click at [594, 12] on span "Preview" at bounding box center [592, 11] width 22 height 9
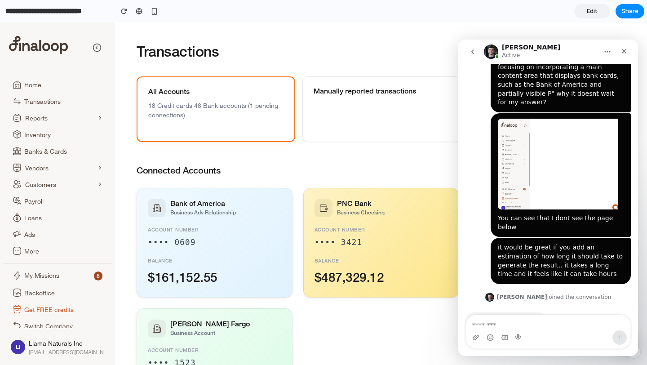
scroll to position [271, 0]
click at [542, 327] on textarea "Message…" at bounding box center [548, 322] width 164 height 15
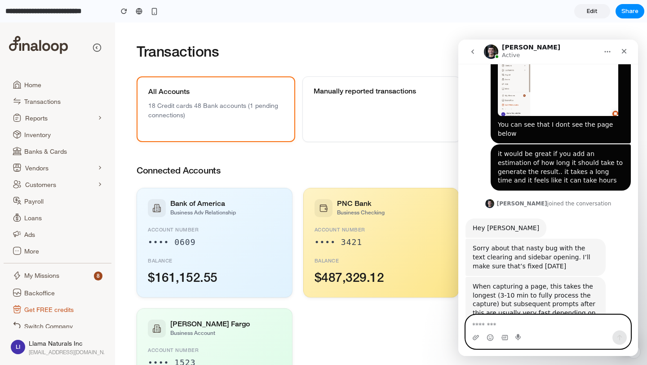
scroll to position [399, 0]
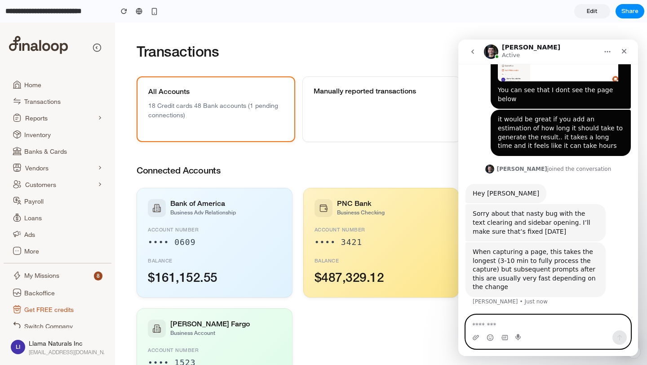
type textarea "*"
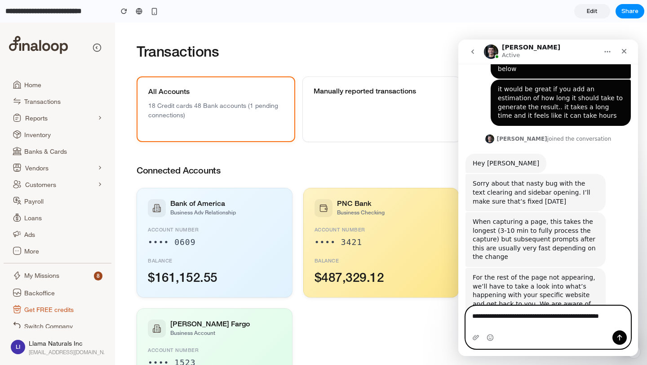
scroll to position [439, 0]
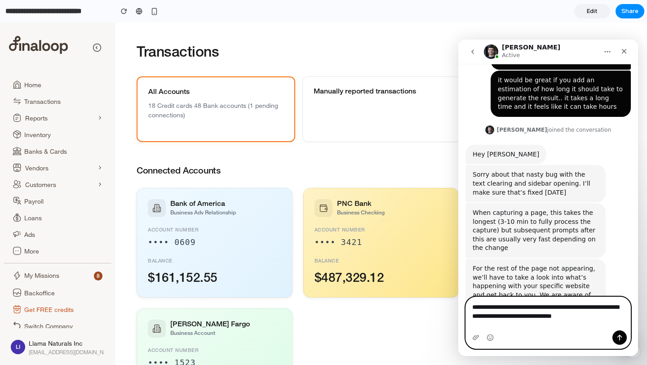
type textarea "**********"
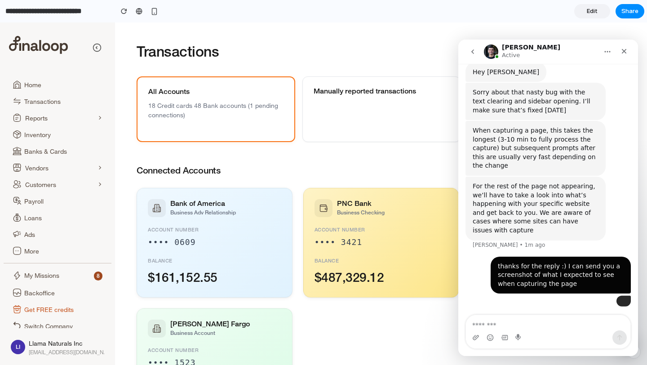
scroll to position [553, 0]
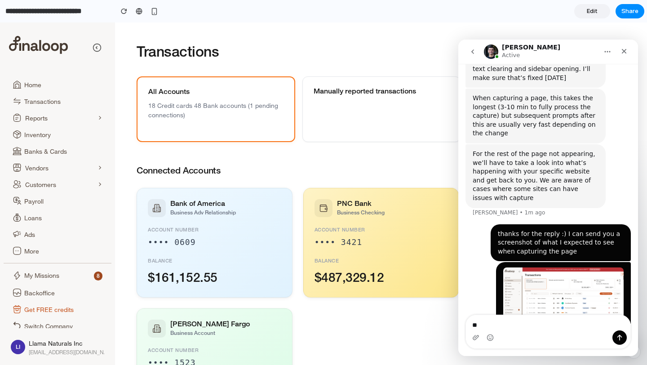
type textarea "*"
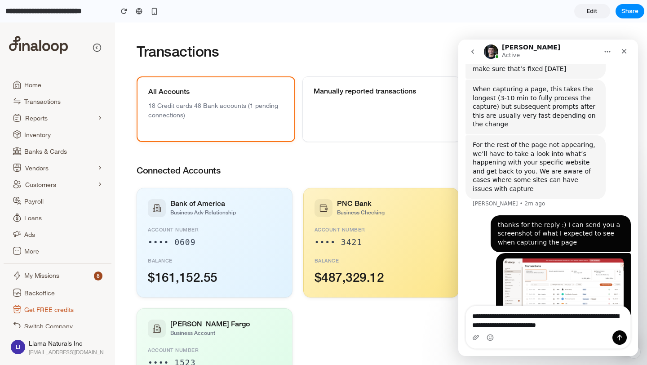
type textarea "**********"
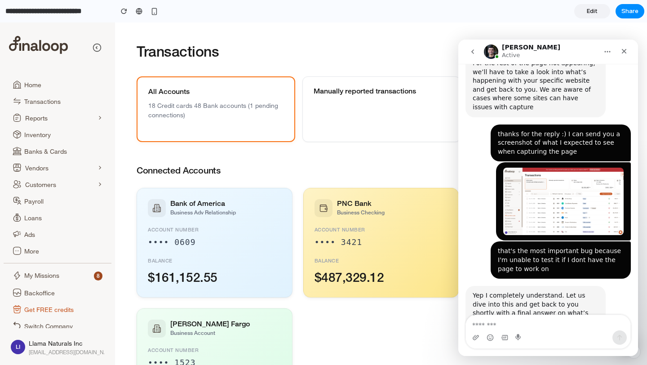
scroll to position [644, 0]
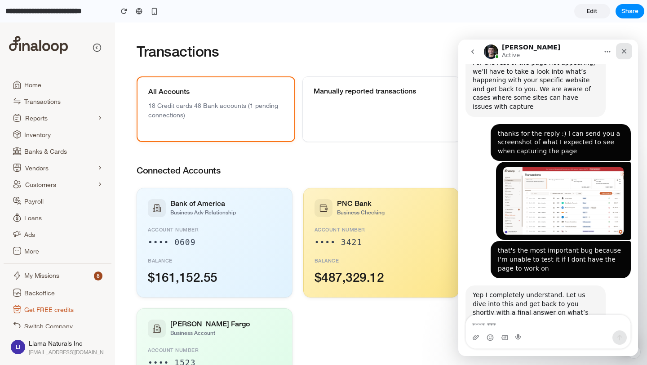
drag, startPoint x: 1082, startPoint y: 67, endPoint x: 624, endPoint y: 50, distance: 458.7
click at [624, 50] on icon "Close" at bounding box center [624, 51] width 7 height 7
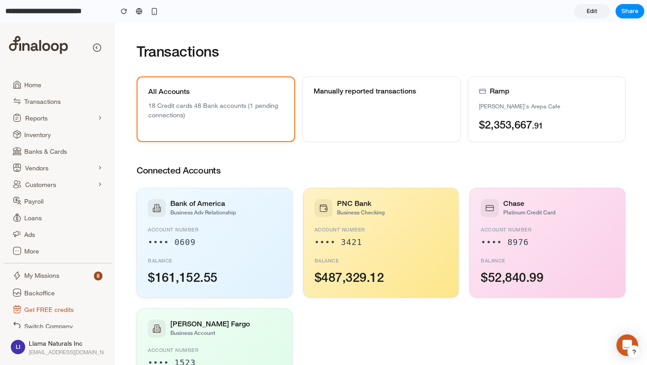
click at [384, 334] on div "Bank of America Business Adv Relationship Account Number •••• 0609 Balance $161…" at bounding box center [381, 303] width 489 height 230
click at [358, 100] on div "Manually reported transactions" at bounding box center [381, 109] width 158 height 66
click at [65, 9] on input "**********" at bounding box center [57, 11] width 106 height 16
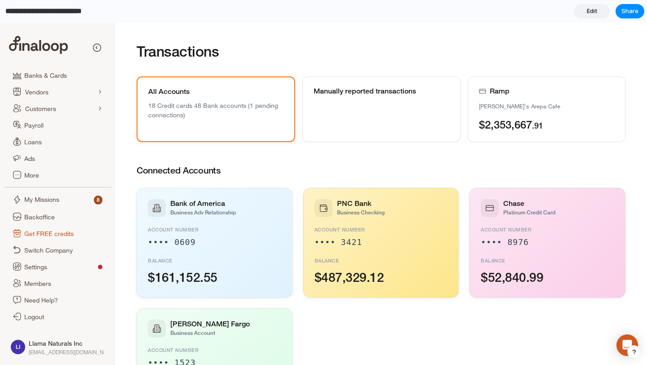
click at [636, 351] on div "button" at bounding box center [634, 352] width 6 height 6
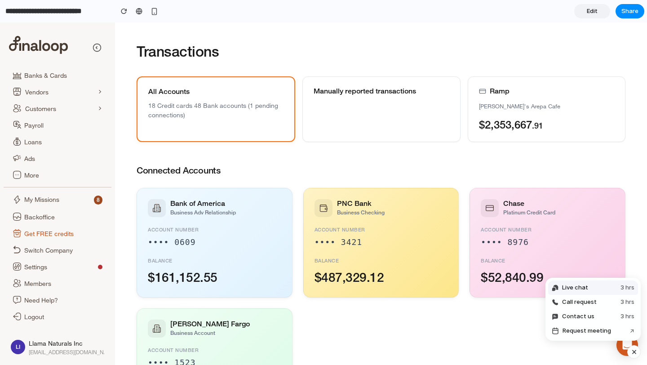
click at [603, 293] on button "Live chat 3 hrs" at bounding box center [593, 287] width 90 height 14
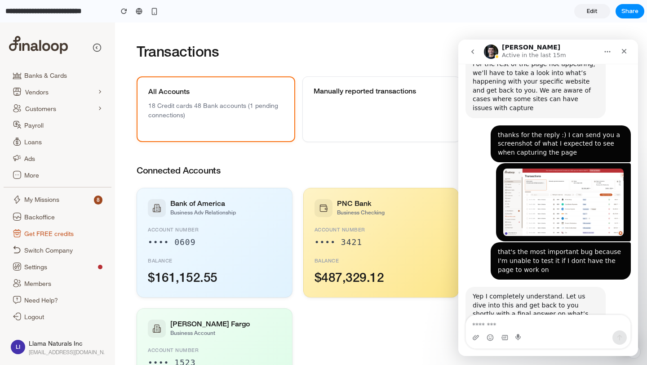
scroll to position [644, 0]
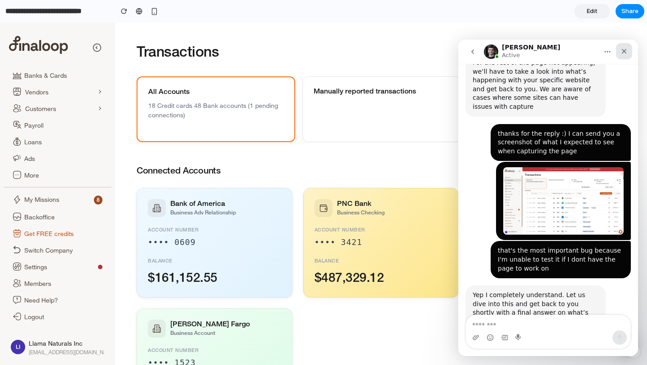
click at [623, 49] on icon "Close" at bounding box center [624, 51] width 7 height 7
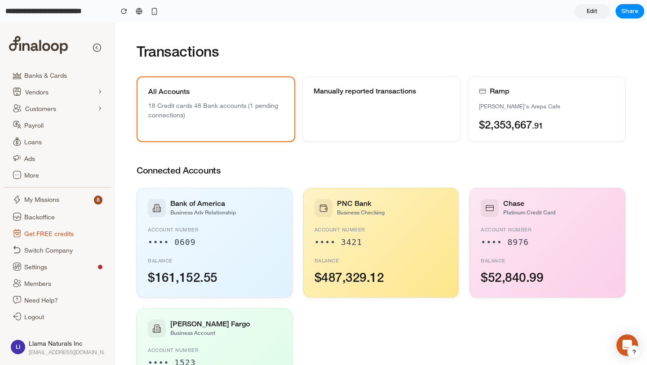
scroll to position [0, 0]
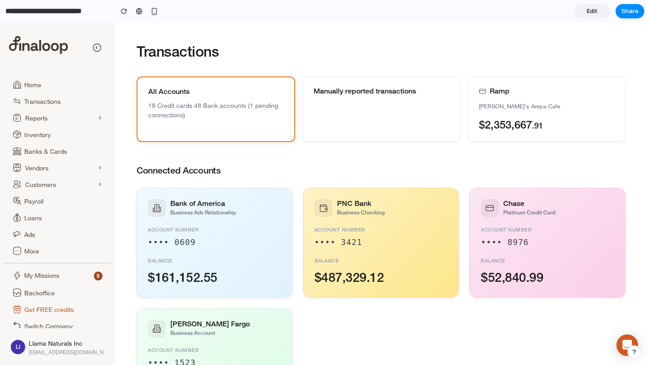
click at [635, 352] on div "button" at bounding box center [634, 352] width 6 height 6
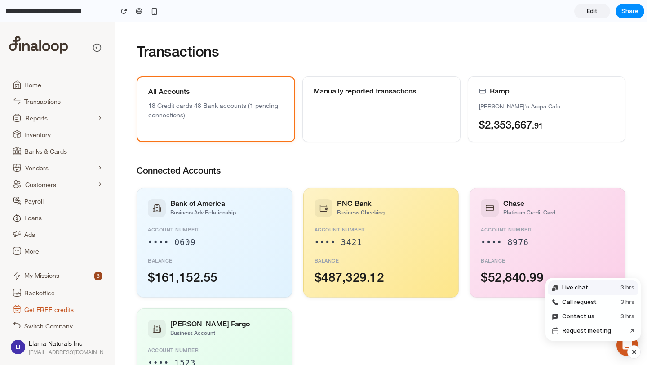
click at [595, 285] on button "Live chat 3 hrs" at bounding box center [593, 287] width 90 height 14
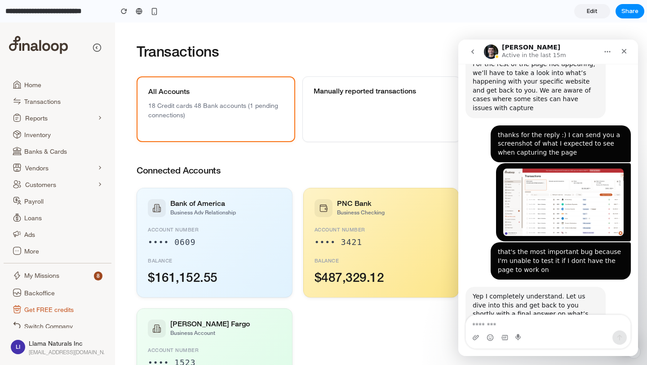
scroll to position [644, 0]
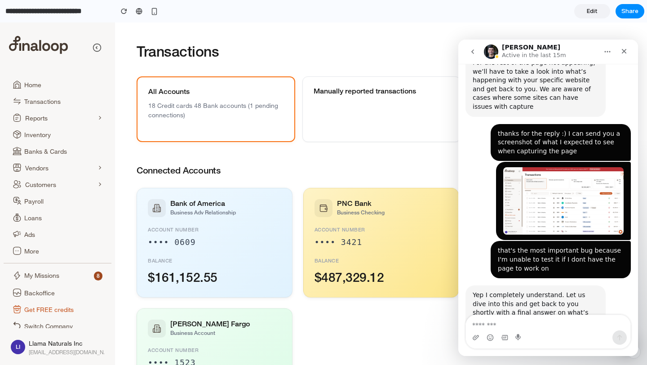
click at [516, 325] on textarea "Message…" at bounding box center [548, 322] width 164 height 15
type textarea "*"
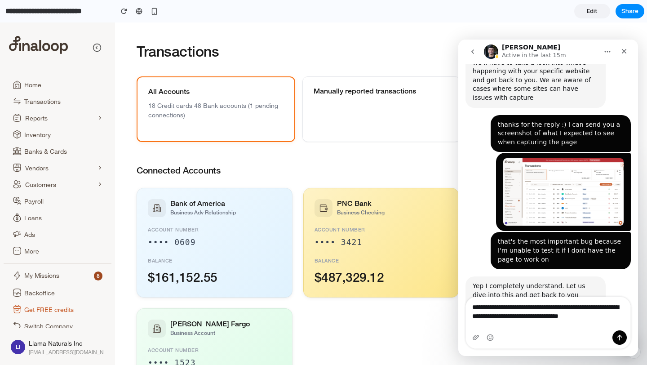
scroll to position [662, 0]
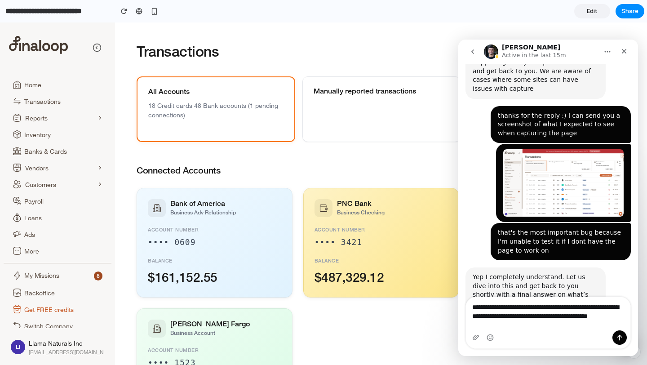
click at [510, 324] on textarea "**********" at bounding box center [548, 313] width 164 height 33
click at [507, 317] on textarea "**********" at bounding box center [548, 313] width 164 height 33
click at [497, 319] on textarea "**********" at bounding box center [548, 313] width 164 height 33
click at [541, 307] on textarea "**********" at bounding box center [548, 313] width 164 height 33
click at [528, 306] on textarea "**********" at bounding box center [548, 313] width 164 height 33
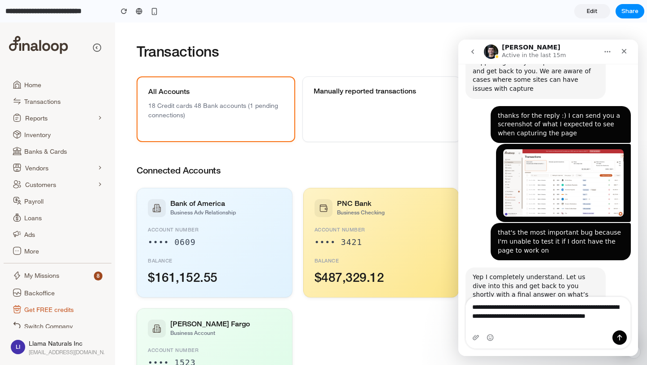
click at [528, 306] on textarea "**********" at bounding box center [548, 313] width 164 height 33
type textarea "**********"
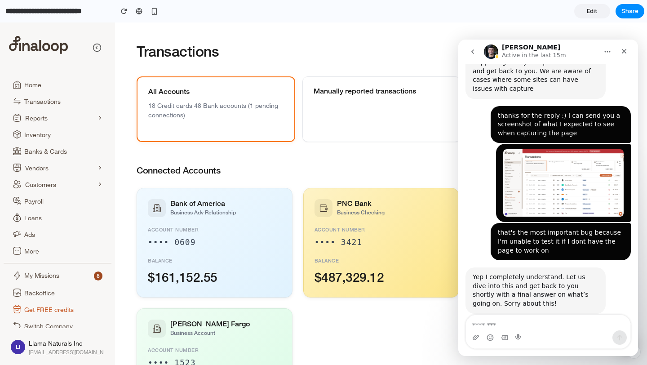
scroll to position [689, 0]
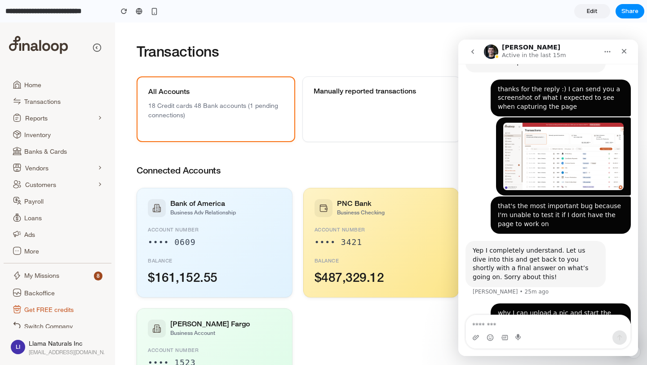
click at [600, 309] on div "why I can upload a pic and start the process from the attachment? instead of ca…" at bounding box center [561, 326] width 126 height 35
click at [527, 321] on textarea "Message…" at bounding box center [548, 322] width 164 height 15
type textarea "*"
type textarea "******"
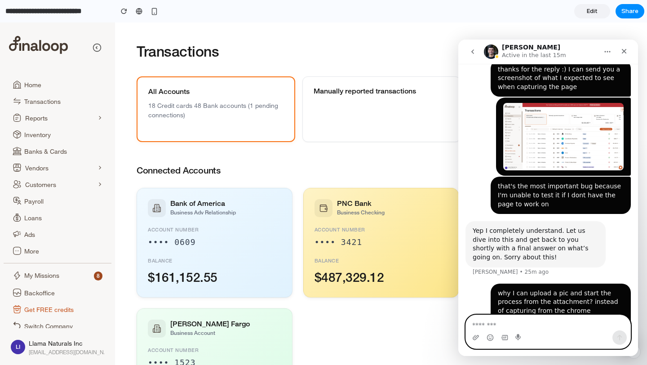
scroll to position [709, 0]
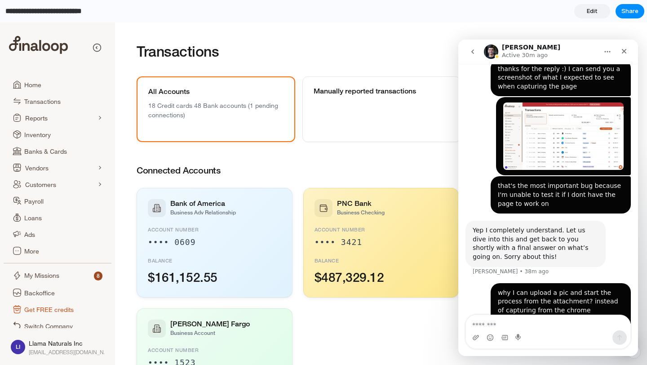
click at [55, 10] on input "**********" at bounding box center [57, 11] width 106 height 16
click at [101, 51] on icon "button" at bounding box center [97, 47] width 9 height 9
click at [81, 14] on input "**********" at bounding box center [57, 11] width 106 height 16
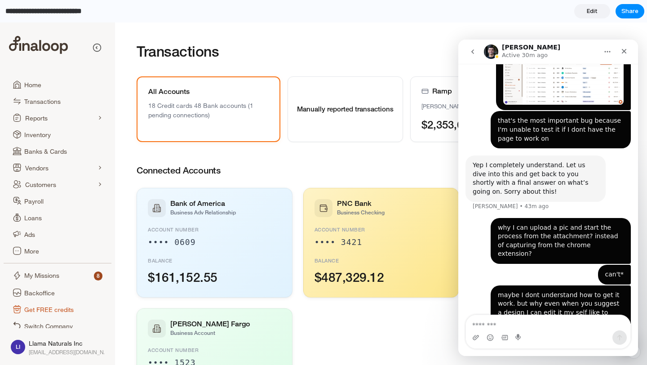
scroll to position [776, 0]
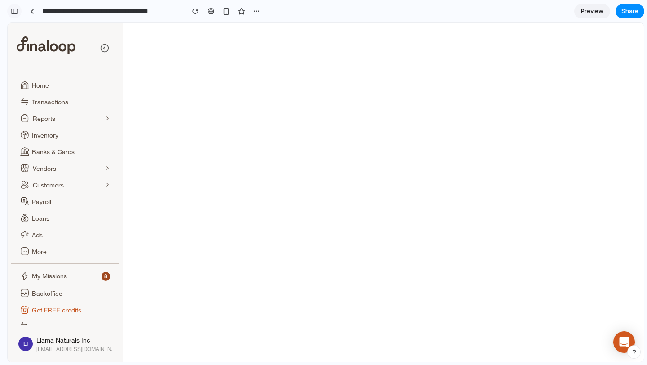
scroll to position [709, 0]
click at [18, 14] on button "button" at bounding box center [14, 11] width 14 height 14
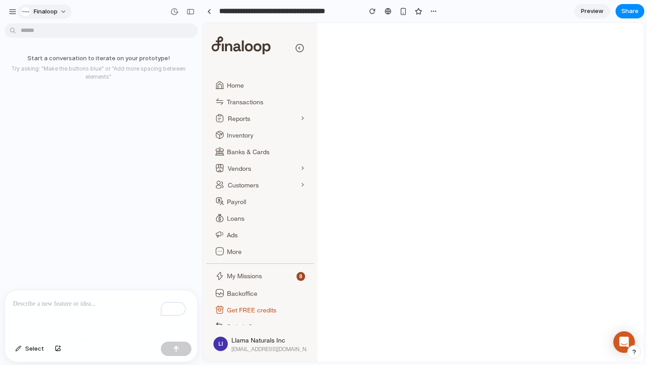
click at [44, 15] on span "finaloop" at bounding box center [46, 11] width 24 height 9
click at [10, 11] on div "Settings Invite members Change theme Sign out" at bounding box center [323, 182] width 647 height 365
click at [12, 12] on div "button" at bounding box center [13, 12] width 8 height 8
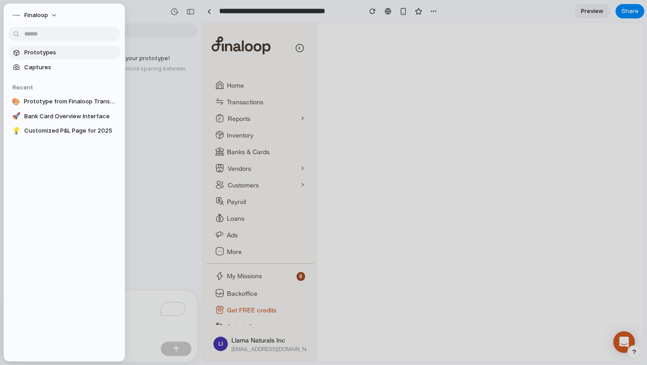
click at [43, 55] on span "Prototypes" at bounding box center [70, 52] width 93 height 9
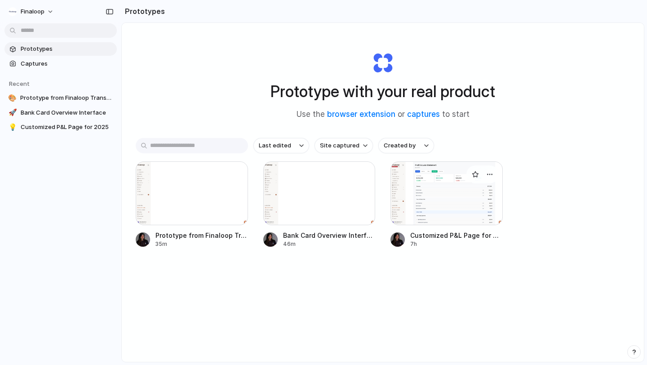
click at [426, 209] on div at bounding box center [446, 193] width 112 height 64
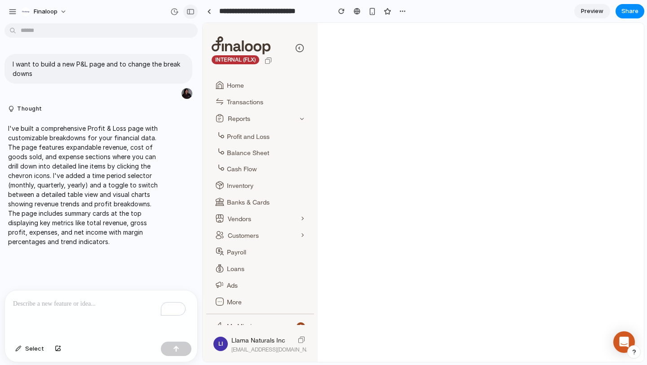
click at [190, 12] on div "button" at bounding box center [190, 12] width 8 height 6
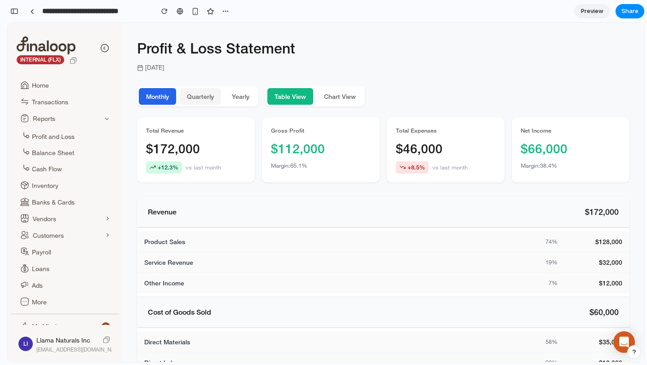
click at [206, 93] on button "Quarterly" at bounding box center [200, 96] width 41 height 17
click at [235, 101] on button "Yearly" at bounding box center [241, 96] width 32 height 17
click at [348, 93] on button "Chart View" at bounding box center [340, 96] width 46 height 17
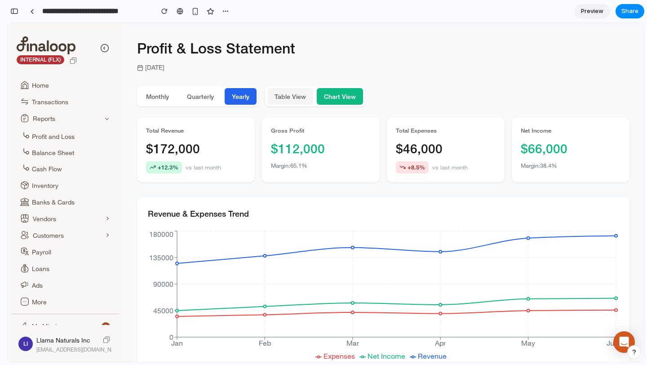
click at [296, 93] on button "Table View" at bounding box center [290, 96] width 46 height 17
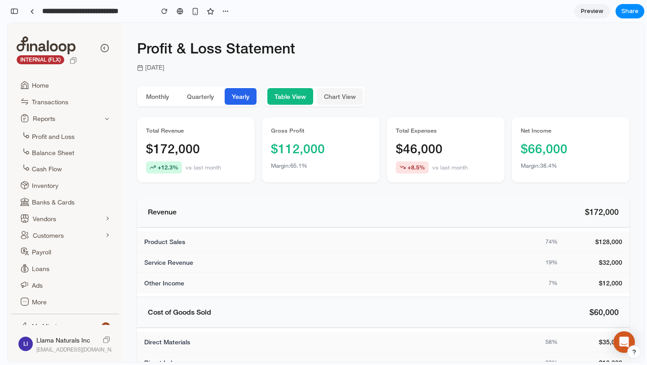
click at [339, 99] on button "Chart View" at bounding box center [340, 96] width 46 height 17
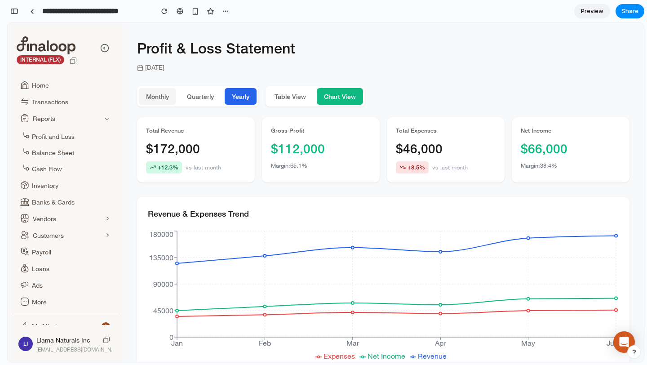
click at [166, 89] on button "Monthly" at bounding box center [157, 96] width 37 height 17
click at [196, 93] on button "Quarterly" at bounding box center [200, 96] width 41 height 17
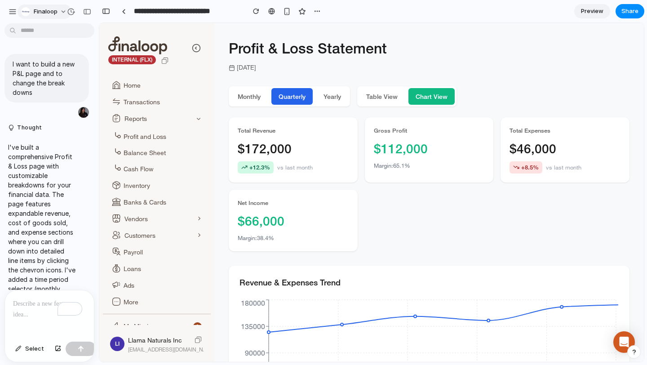
click at [37, 12] on span "finaloop" at bounding box center [46, 11] width 24 height 9
click at [15, 12] on div "Settings Invite members Change theme Sign out" at bounding box center [323, 182] width 647 height 365
click at [14, 13] on div "button" at bounding box center [13, 12] width 8 height 8
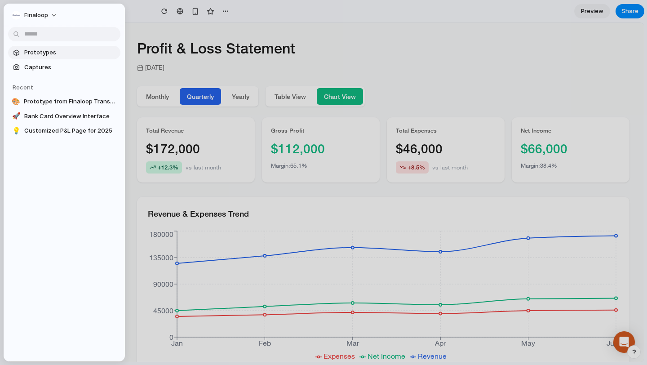
click at [39, 54] on span "Prototypes" at bounding box center [70, 52] width 93 height 9
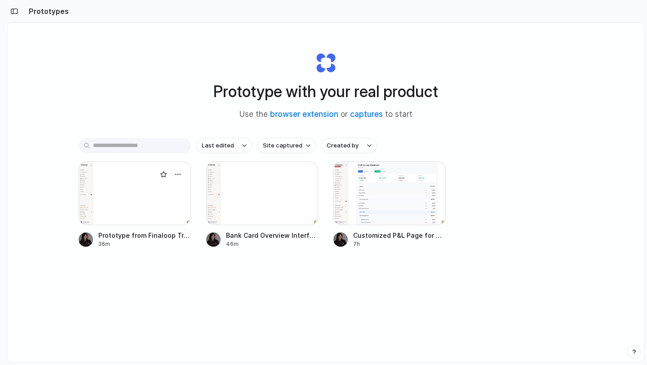
click at [147, 195] on div at bounding box center [135, 193] width 112 height 64
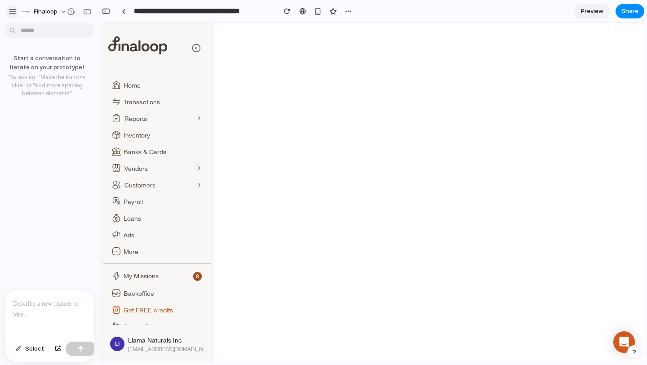
click at [13, 14] on div "button" at bounding box center [13, 12] width 8 height 8
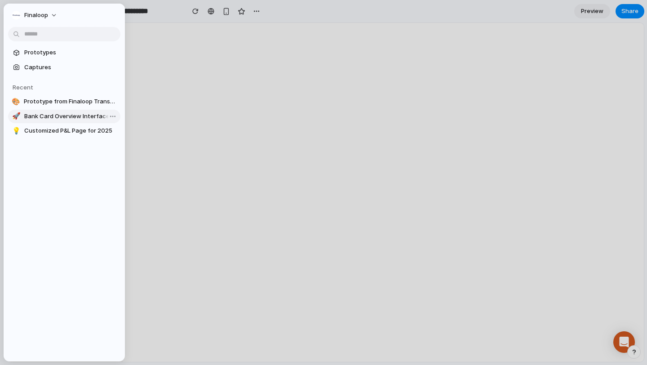
click at [51, 119] on span "Bank Card Overview Interface" at bounding box center [70, 116] width 93 height 9
type input "**********"
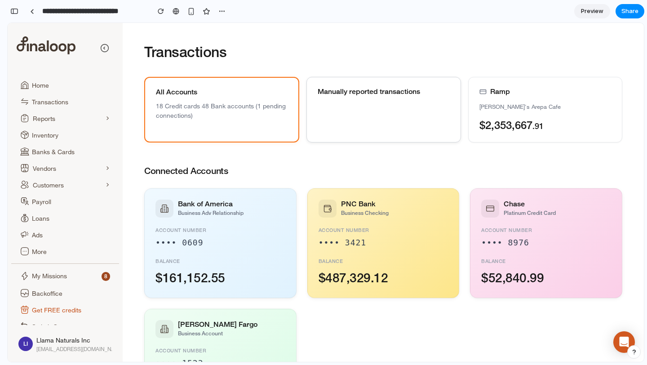
click at [448, 115] on div "Manually reported transactions" at bounding box center [383, 110] width 154 height 66
click at [224, 13] on div "button" at bounding box center [221, 11] width 7 height 7
click at [360, 54] on div "Duplicate Delete" at bounding box center [323, 182] width 647 height 365
click at [594, 8] on span "Preview" at bounding box center [592, 11] width 22 height 9
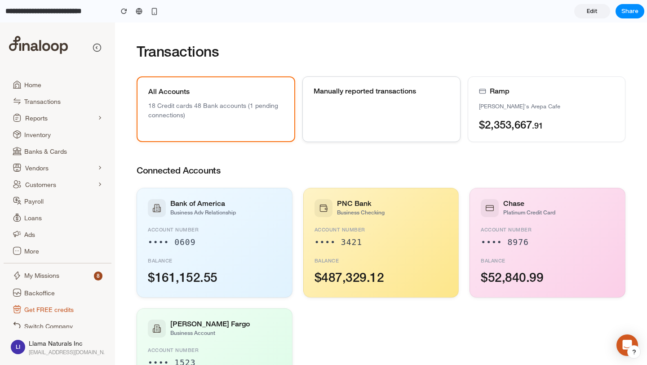
drag, startPoint x: 385, startPoint y: 106, endPoint x: 360, endPoint y: 105, distance: 24.7
click at [360, 105] on div "Manually reported transactions" at bounding box center [381, 109] width 158 height 66
click at [601, 9] on link "Edit" at bounding box center [592, 11] width 36 height 14
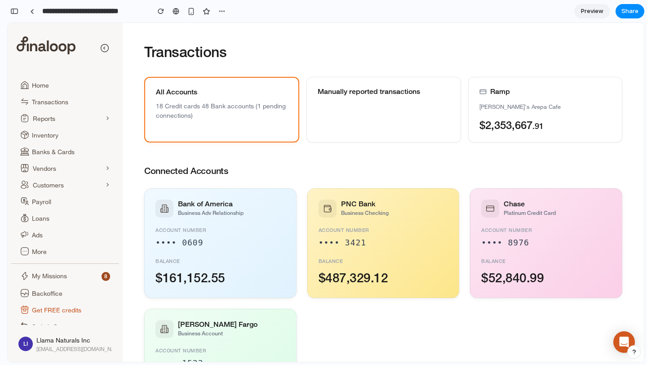
scroll to position [534, 0]
click at [453, 103] on div "Manually reported transactions" at bounding box center [383, 110] width 154 height 66
drag, startPoint x: 447, startPoint y: 104, endPoint x: 320, endPoint y: 110, distance: 127.3
click at [320, 110] on div "Manually reported transactions" at bounding box center [383, 110] width 154 height 66
drag, startPoint x: 304, startPoint y: 77, endPoint x: 340, endPoint y: 114, distance: 51.5
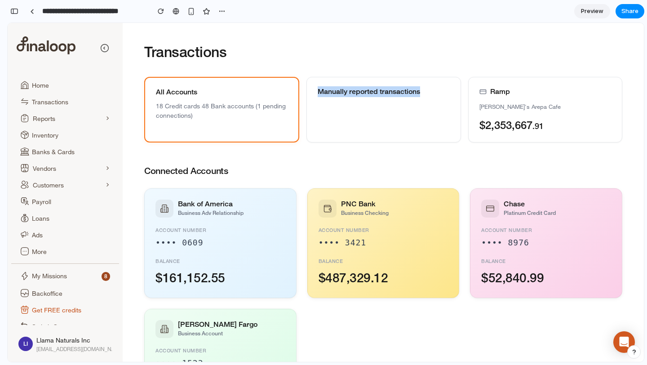
click at [340, 113] on div "All Accounts 18 Credit cards 48 Bank accounts (1 pending connections) Manually …" at bounding box center [383, 110] width 478 height 66
click at [340, 114] on div "Manually reported transactions" at bounding box center [383, 110] width 154 height 66
click at [310, 78] on div "Manually reported transactions" at bounding box center [383, 110] width 154 height 66
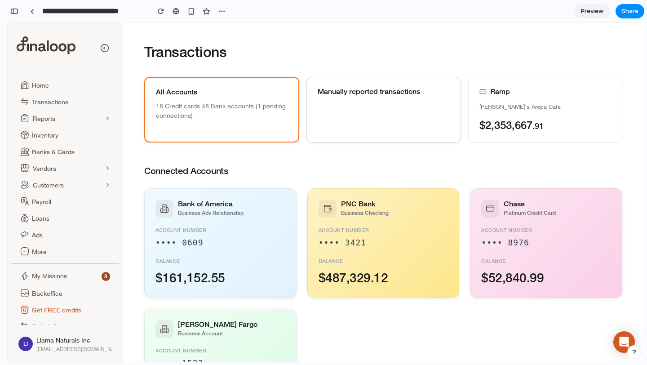
click at [436, 116] on div "Manually reported transactions" at bounding box center [383, 110] width 154 height 66
click at [332, 99] on div "Manually reported transactions" at bounding box center [383, 110] width 154 height 66
drag, startPoint x: 333, startPoint y: 86, endPoint x: 343, endPoint y: 127, distance: 42.3
click at [343, 127] on div "Manually reported transactions" at bounding box center [383, 110] width 154 height 66
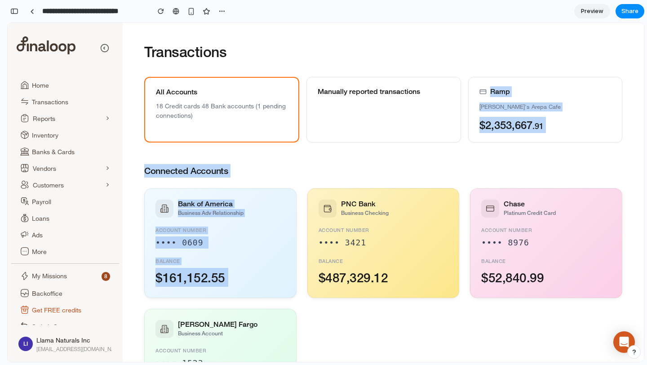
drag, startPoint x: 342, startPoint y: 128, endPoint x: 310, endPoint y: 191, distance: 70.3
click at [310, 191] on div "Transactions All Accounts 18 Credit cards 48 Bank accounts (1 pending connectio…" at bounding box center [383, 237] width 521 height 428
click at [308, 115] on div "Manually reported transactions" at bounding box center [383, 110] width 154 height 66
drag, startPoint x: 325, startPoint y: 217, endPoint x: 331, endPoint y: 151, distance: 66.3
click at [331, 151] on div "Transactions All Accounts 18 Credit cards 48 Bank accounts (1 pending connectio…" at bounding box center [383, 237] width 521 height 428
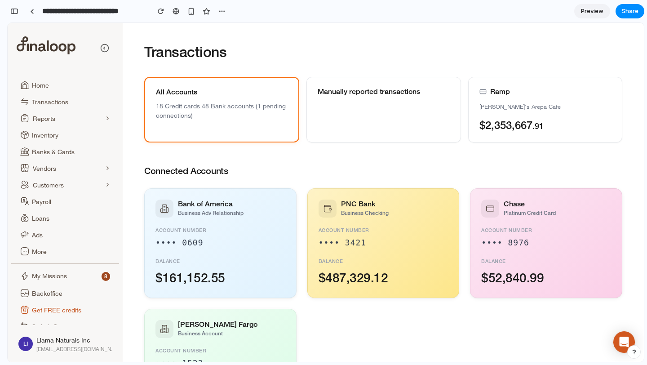
click at [312, 172] on h2 "Connected Accounts" at bounding box center [383, 170] width 478 height 13
click at [379, 197] on div "PNC Bank Business Checking Account Number •••• 3421 Balance $487,329.12" at bounding box center [383, 242] width 152 height 110
click at [401, 106] on div "Manually reported transactions" at bounding box center [383, 110] width 154 height 66
drag, startPoint x: 342, startPoint y: 125, endPoint x: 362, endPoint y: 137, distance: 23.4
click at [362, 137] on div "Manually reported transactions" at bounding box center [383, 110] width 154 height 66
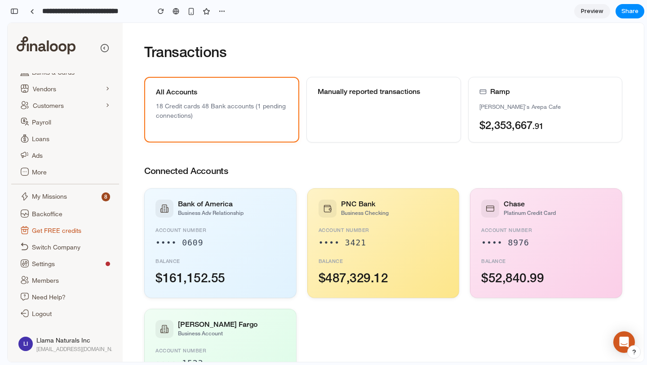
scroll to position [0, 0]
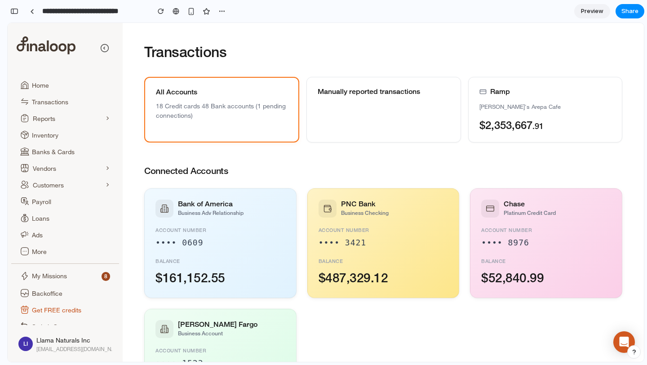
click at [231, 13] on section "**********" at bounding box center [325, 11] width 637 height 22
click at [221, 13] on div "button" at bounding box center [221, 11] width 7 height 7
click at [90, 15] on div "Duplicate Delete" at bounding box center [323, 182] width 647 height 365
click at [79, 13] on input "**********" at bounding box center [93, 11] width 106 height 16
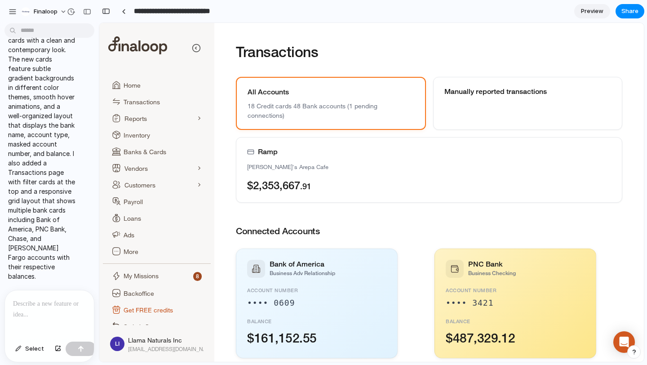
click at [44, 310] on div at bounding box center [49, 314] width 89 height 48
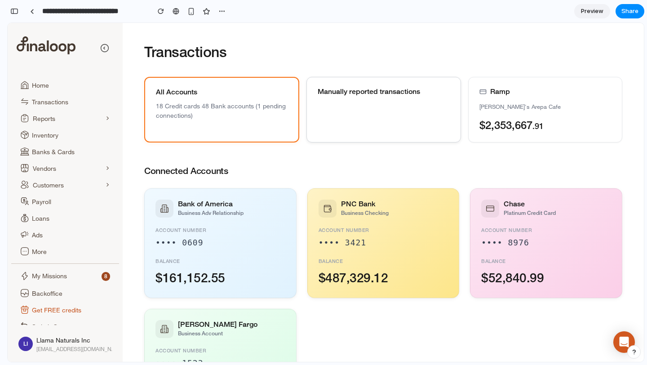
drag, startPoint x: 436, startPoint y: 119, endPoint x: 321, endPoint y: 121, distance: 115.1
click at [321, 121] on div "Manually reported transactions" at bounding box center [383, 110] width 154 height 66
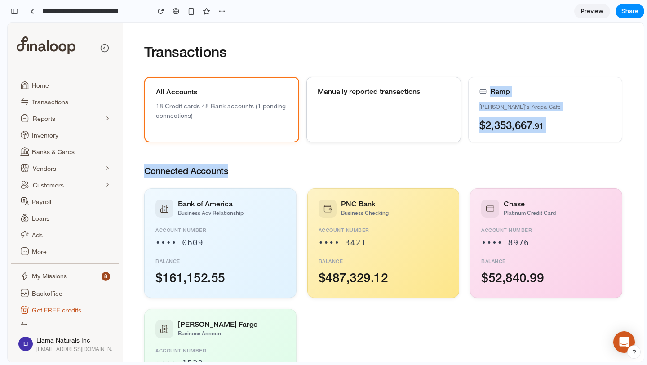
drag, startPoint x: 320, startPoint y: 121, endPoint x: 367, endPoint y: 164, distance: 63.0
click at [368, 172] on div "Transactions All Accounts 18 Credit cards 48 Bank accounts (1 pending connectio…" at bounding box center [383, 237] width 521 height 428
click at [351, 113] on div "Manually reported transactions" at bounding box center [383, 110] width 154 height 66
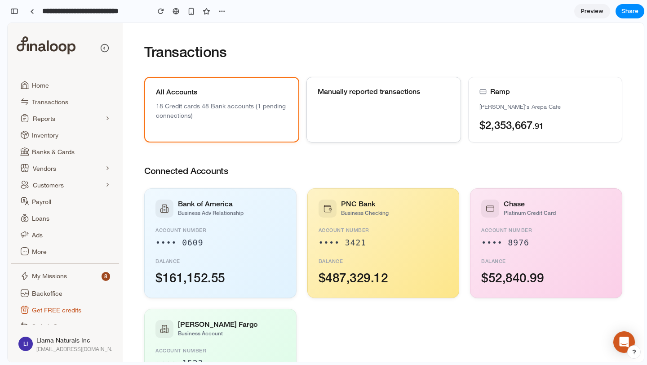
click at [351, 115] on div "Manually reported transactions" at bounding box center [383, 110] width 154 height 66
click at [350, 113] on div "Manually reported transactions" at bounding box center [383, 110] width 154 height 66
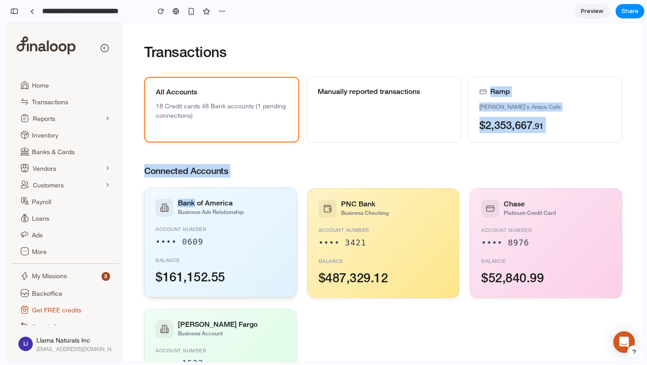
drag, startPoint x: 347, startPoint y: 115, endPoint x: 279, endPoint y: 194, distance: 103.5
click at [291, 200] on div "Transactions All Accounts 18 Credit cards 48 Bank accounts (1 pending connectio…" at bounding box center [383, 237] width 521 height 428
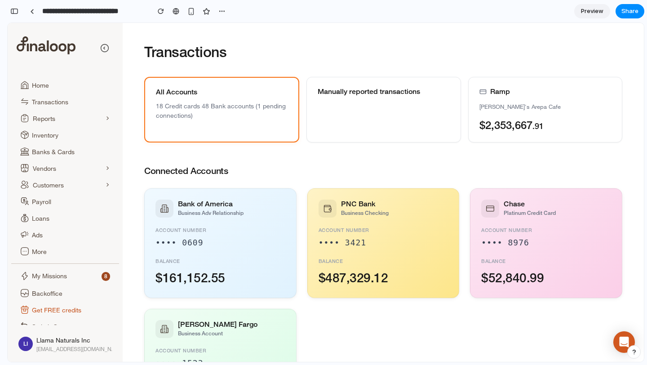
click at [302, 112] on div "All Accounts 18 Credit cards 48 Bank accounts (1 pending connections) Manually …" at bounding box center [383, 110] width 478 height 66
click at [381, 111] on div "Manually reported transactions" at bounding box center [383, 110] width 154 height 66
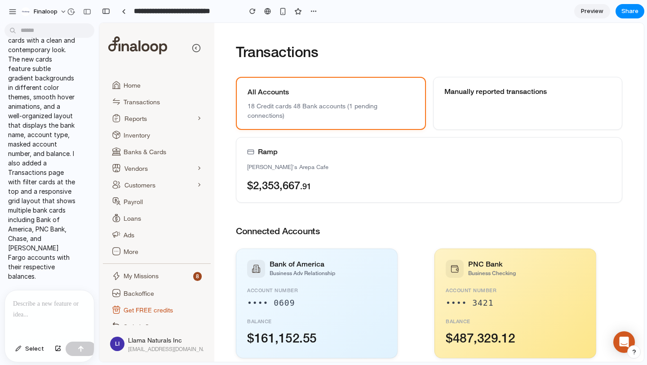
click at [36, 315] on div at bounding box center [49, 314] width 89 height 48
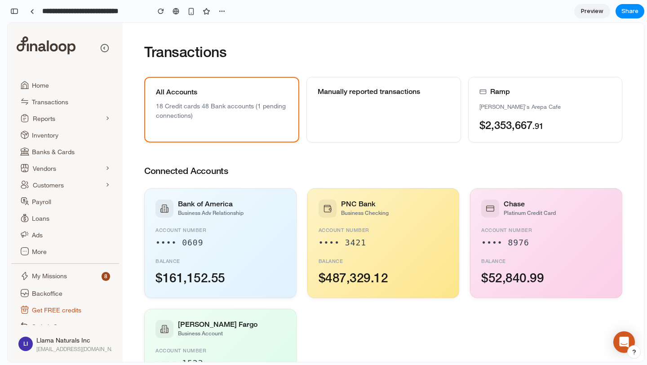
click at [635, 355] on button "button" at bounding box center [633, 351] width 13 height 13
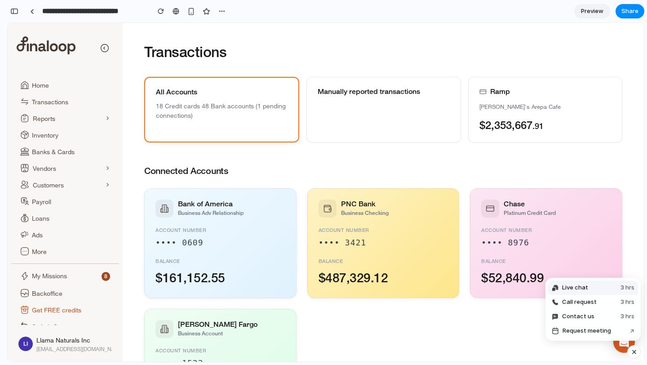
click at [569, 287] on span "Live chat" at bounding box center [575, 287] width 26 height 9
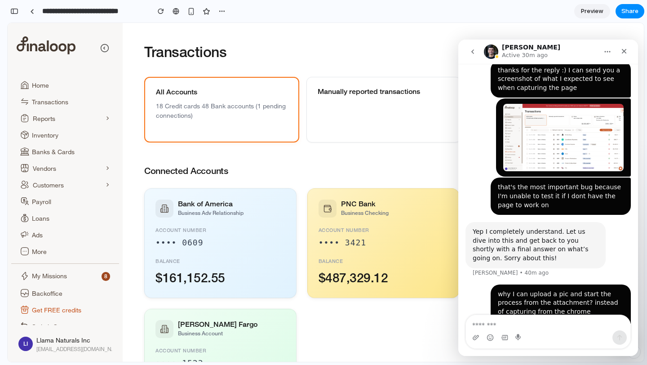
scroll to position [709, 0]
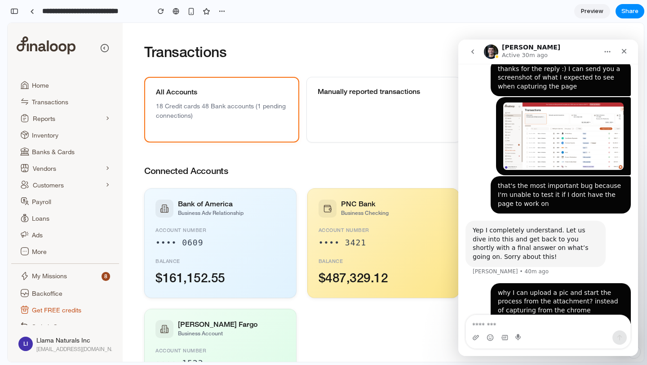
type textarea "*"
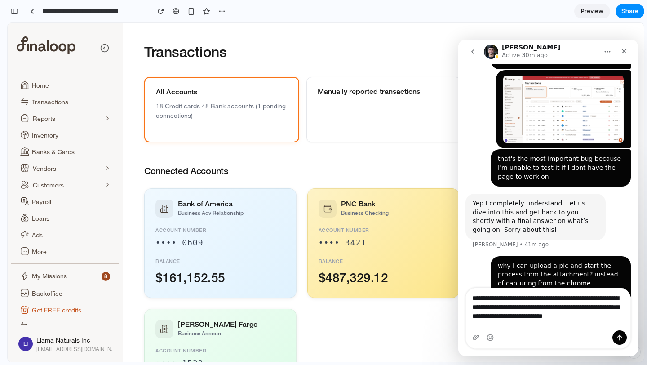
scroll to position [727, 0]
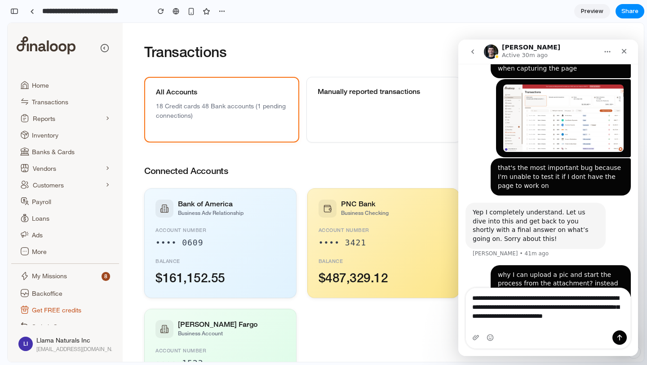
type textarea "**********"
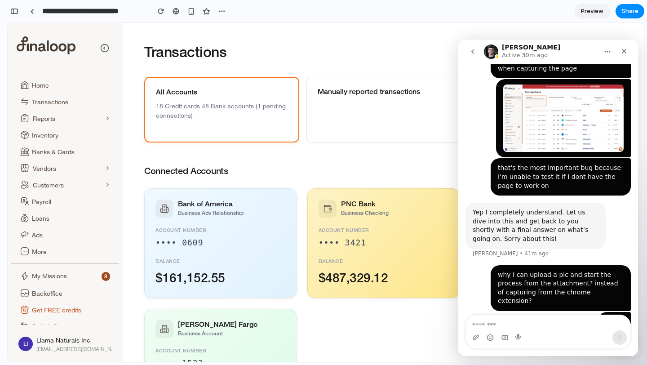
scroll to position [756, 0]
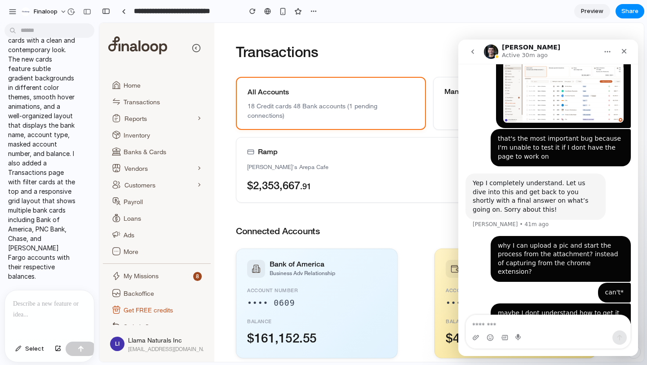
click at [26, 311] on div at bounding box center [49, 314] width 89 height 48
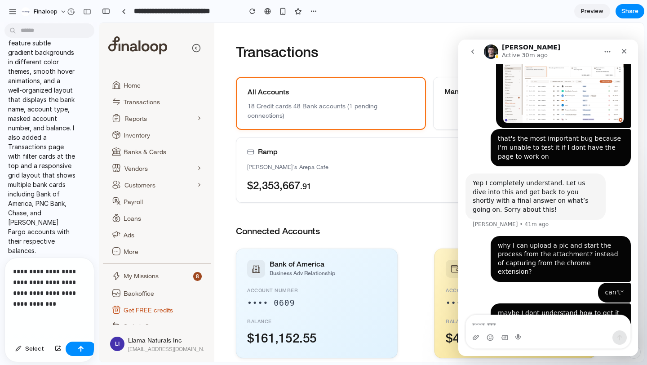
scroll to position [626, 0]
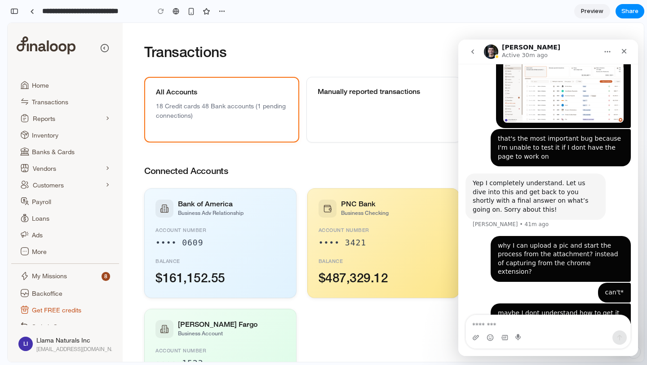
click at [517, 309] on div "maybe I dont understand how to get it work. but why even when you suggest a des…" at bounding box center [561, 331] width 126 height 44
click at [535, 323] on textarea "Message…" at bounding box center [548, 322] width 164 height 15
click at [605, 288] on div "can't*" at bounding box center [614, 292] width 19 height 9
click at [578, 303] on div "maybe I dont understand how to get it work. but why even when you suggest a des…" at bounding box center [561, 330] width 140 height 55
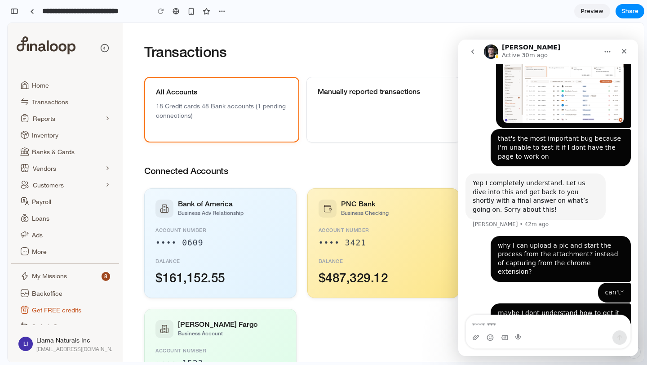
click at [598, 309] on div "maybe I dont understand how to get it work. but why even when you suggest a des…" at bounding box center [561, 331] width 126 height 44
click at [596, 309] on div "maybe I dont understand how to get it work. but why even when you suggest a des…" at bounding box center [561, 331] width 126 height 44
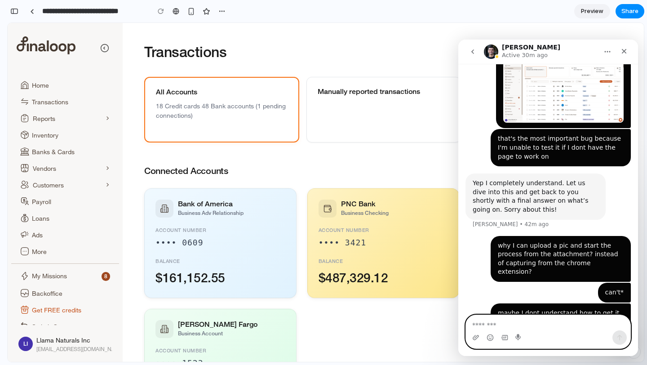
click at [527, 320] on textarea "Message…" at bounding box center [548, 322] width 164 height 15
type textarea "********"
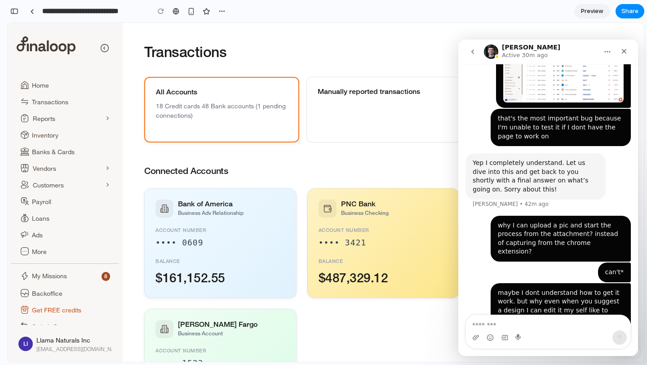
click at [608, 344] on div "can'tttt" at bounding box center [612, 348] width 23 height 9
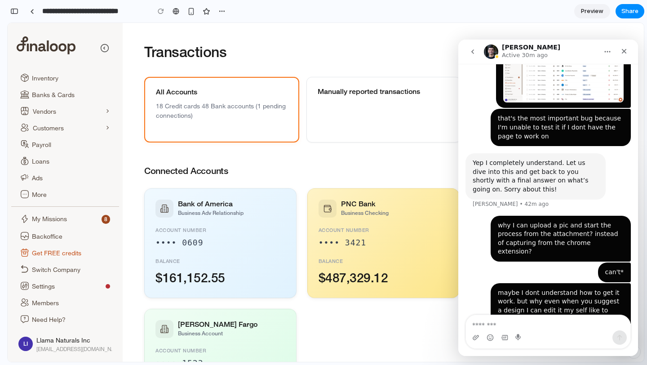
scroll to position [51, 0]
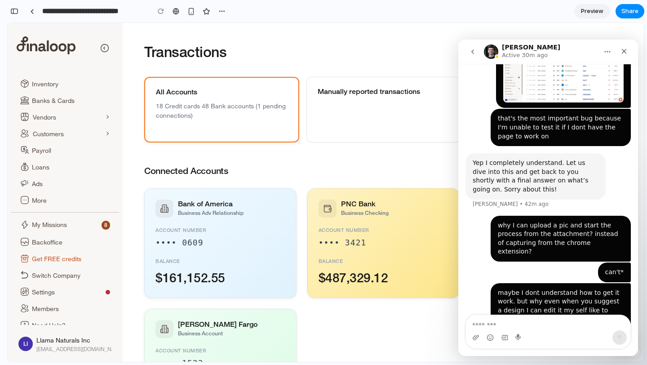
click at [501, 339] on div "can'tttt Shani • Just now" at bounding box center [548, 354] width 165 height 31
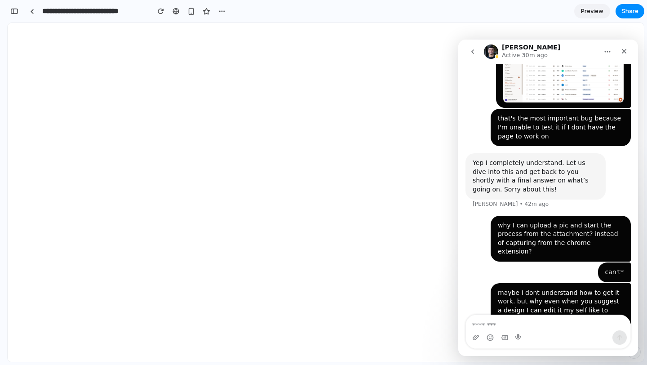
scroll to position [0, 0]
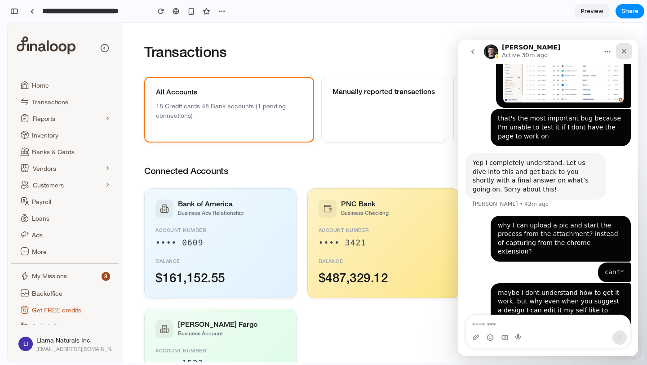
click at [623, 53] on icon "Close" at bounding box center [624, 51] width 7 height 7
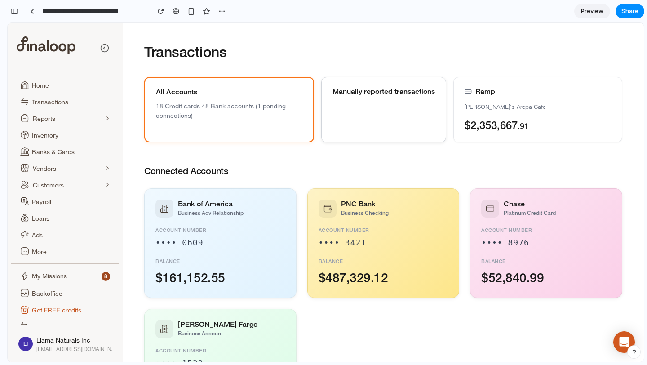
click at [375, 115] on div "Manually reported transactions" at bounding box center [383, 110] width 125 height 66
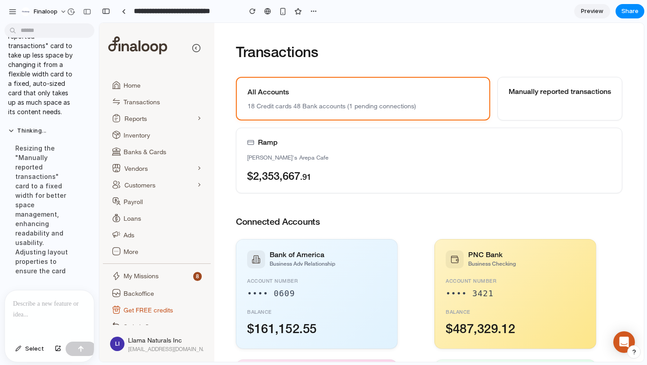
click at [27, 317] on div at bounding box center [49, 314] width 89 height 48
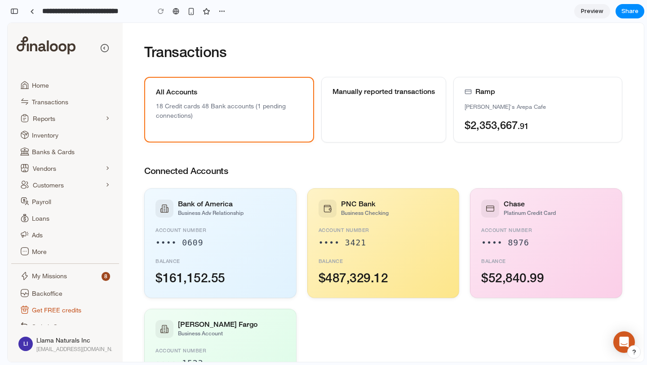
click at [50, 130] on div "Inventory" at bounding box center [71, 134] width 78 height 9
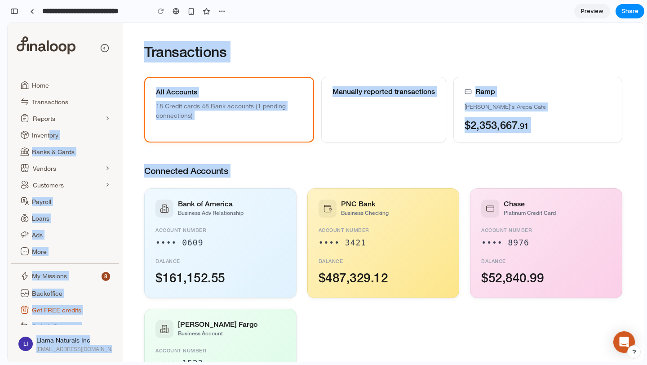
drag, startPoint x: 50, startPoint y: 133, endPoint x: 172, endPoint y: 182, distance: 130.7
click at [172, 182] on div "Home Transactions Reports Inventory Banks & Cards Vendors Customers Payroll Loa…" at bounding box center [326, 192] width 636 height 339
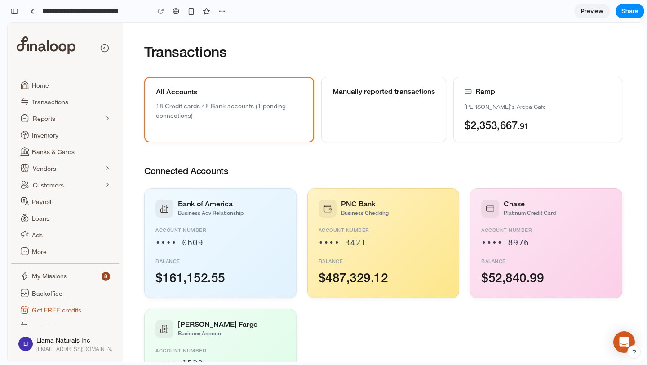
click at [71, 133] on div "Inventory" at bounding box center [71, 134] width 78 height 9
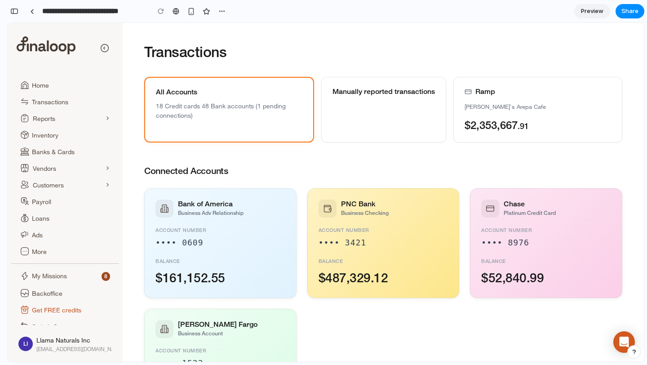
click at [189, 153] on div "Transactions All Accounts 18 Credit cards 48 Bank accounts (1 pending connectio…" at bounding box center [383, 237] width 521 height 428
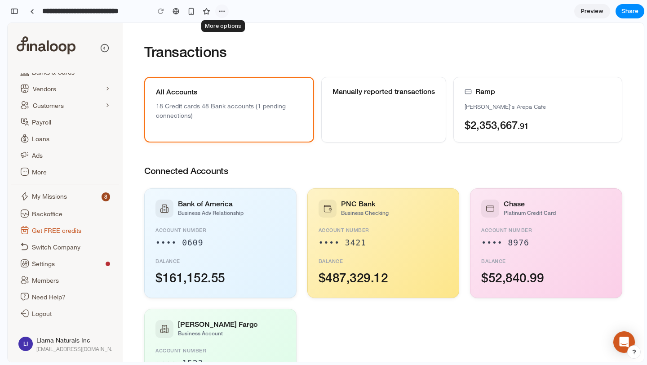
click at [221, 12] on div "button" at bounding box center [221, 11] width 7 height 7
click at [313, 25] on div "Duplicate Delete" at bounding box center [323, 182] width 647 height 365
click at [599, 16] on link "Preview" at bounding box center [592, 11] width 36 height 14
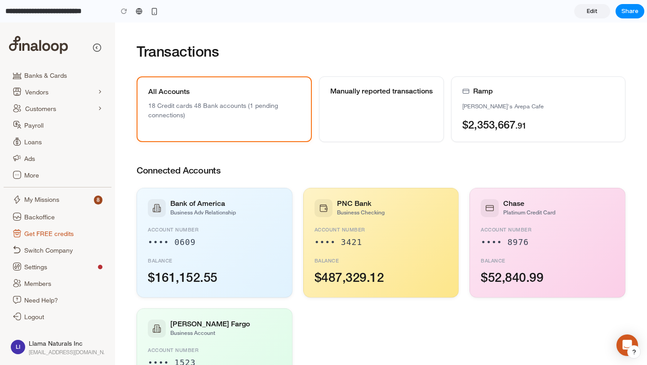
scroll to position [76, 0]
click at [599, 16] on link "Edit" at bounding box center [592, 11] width 36 height 14
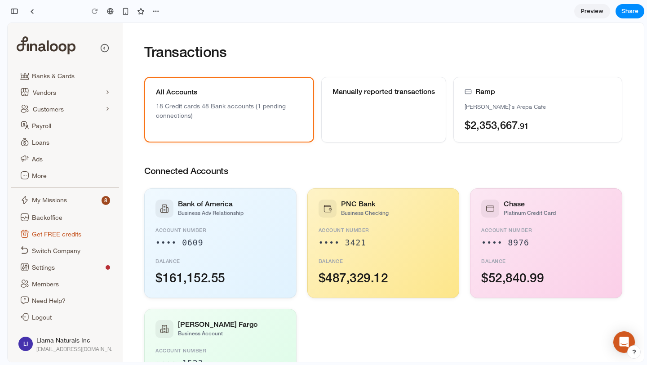
scroll to position [80, 0]
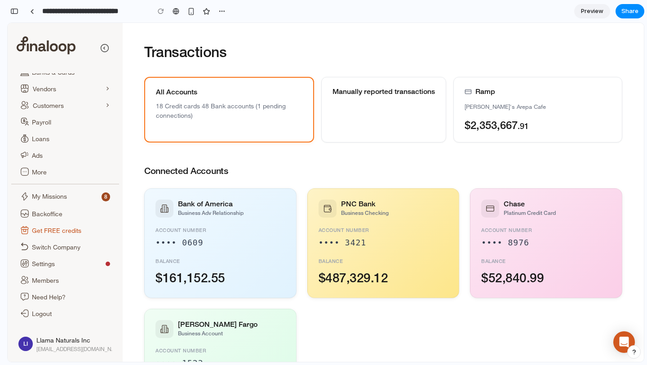
click at [599, 16] on link "Preview" at bounding box center [592, 11] width 36 height 14
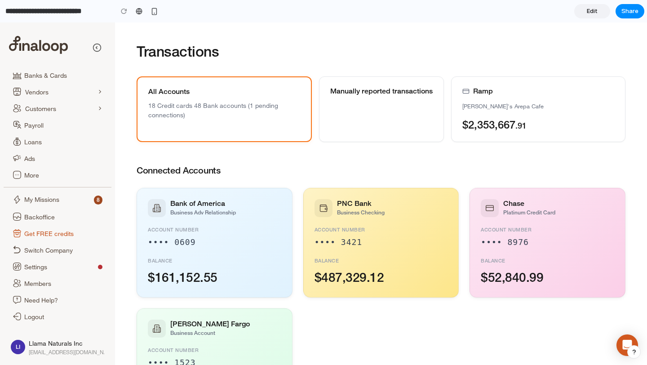
scroll to position [21, 0]
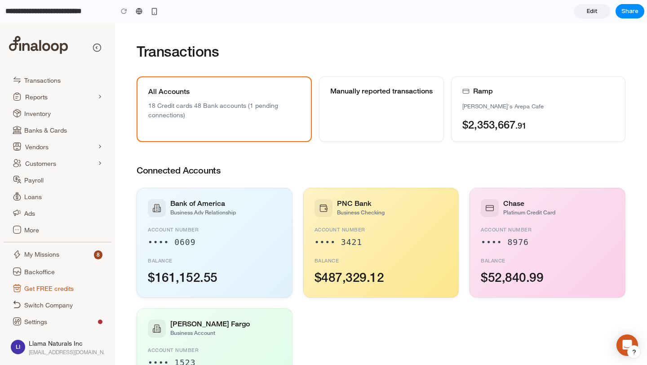
click at [17, 127] on icon at bounding box center [17, 129] width 9 height 9
click at [581, 15] on link "Edit" at bounding box center [592, 11] width 36 height 14
